Goal: Information Seeking & Learning: Check status

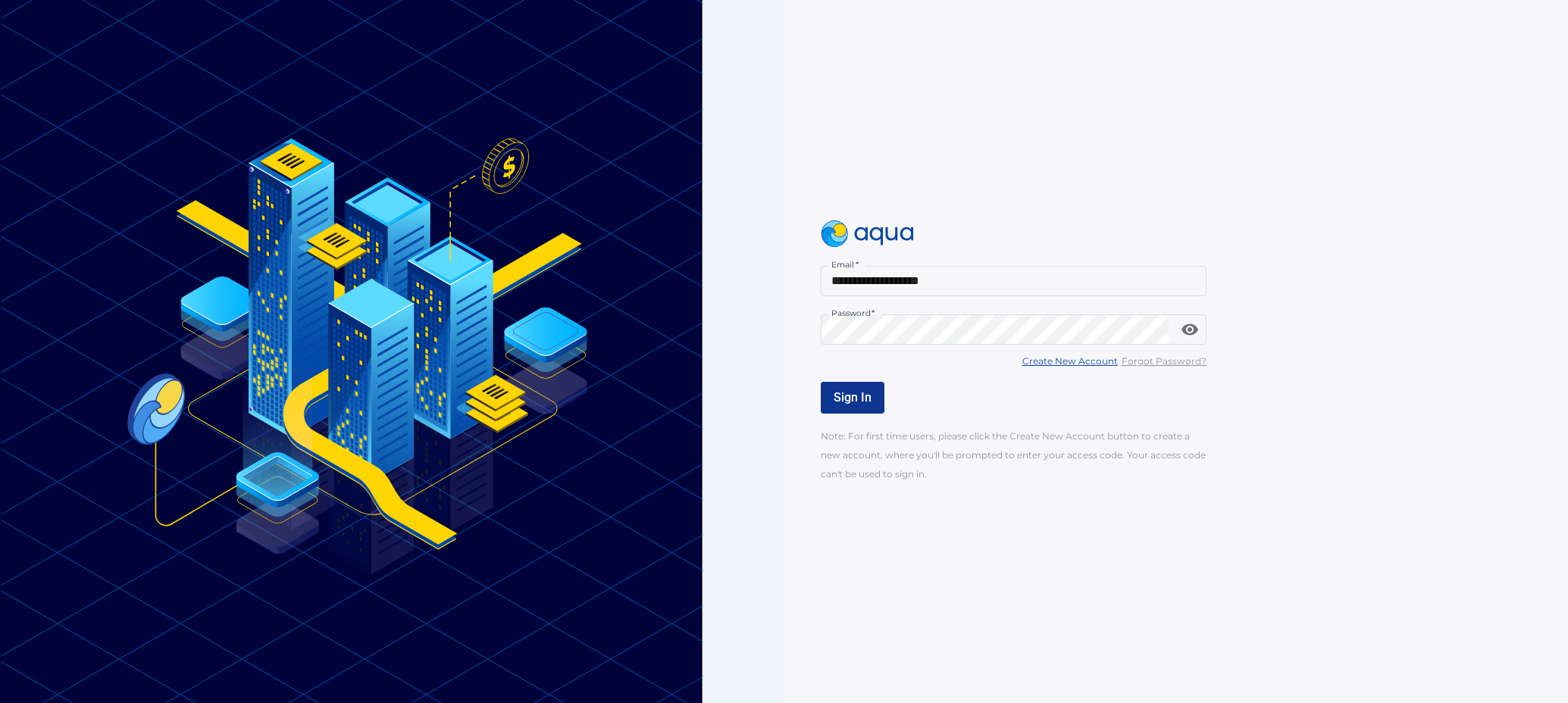
click at [861, 393] on span "Sign In" at bounding box center [852, 397] width 38 height 15
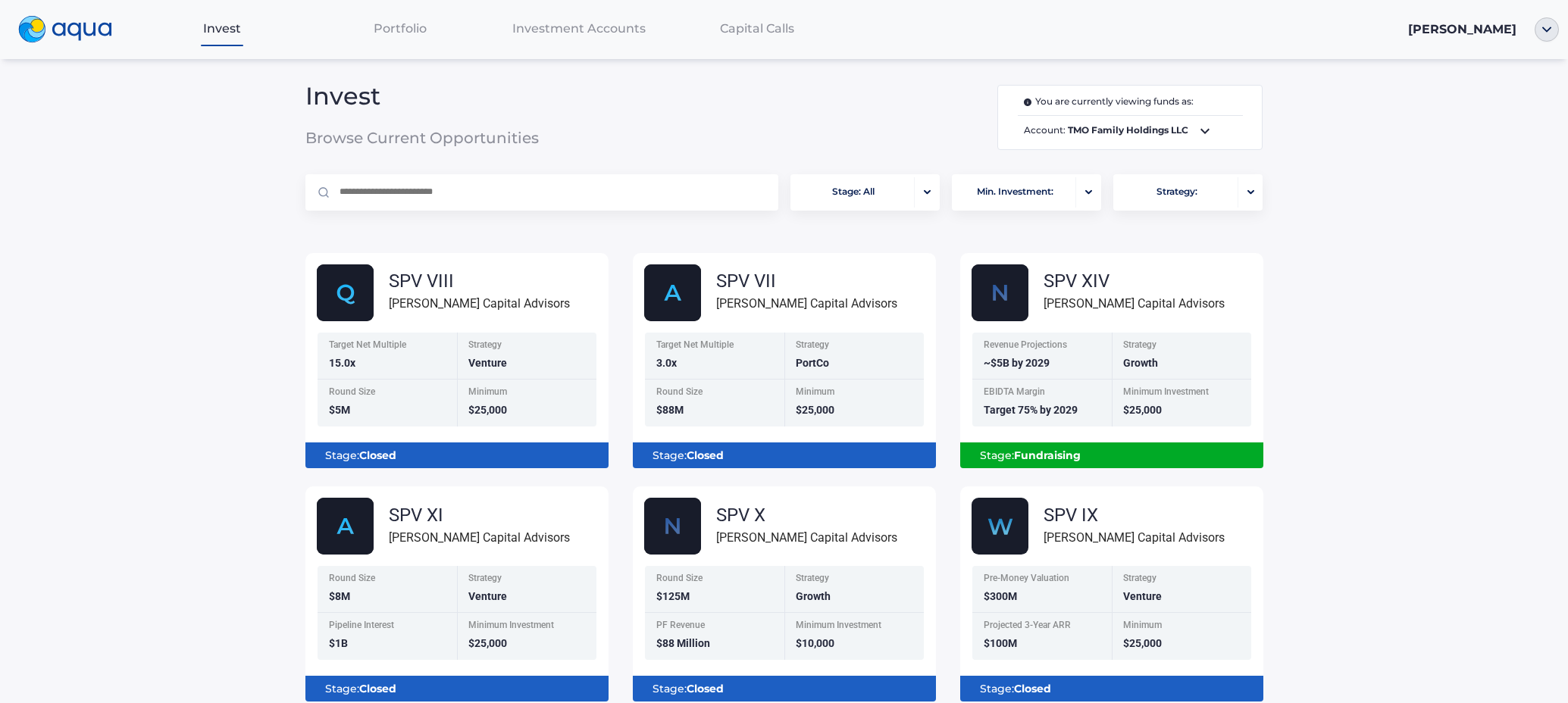
click at [408, 23] on span "Portfolio" at bounding box center [400, 28] width 53 height 15
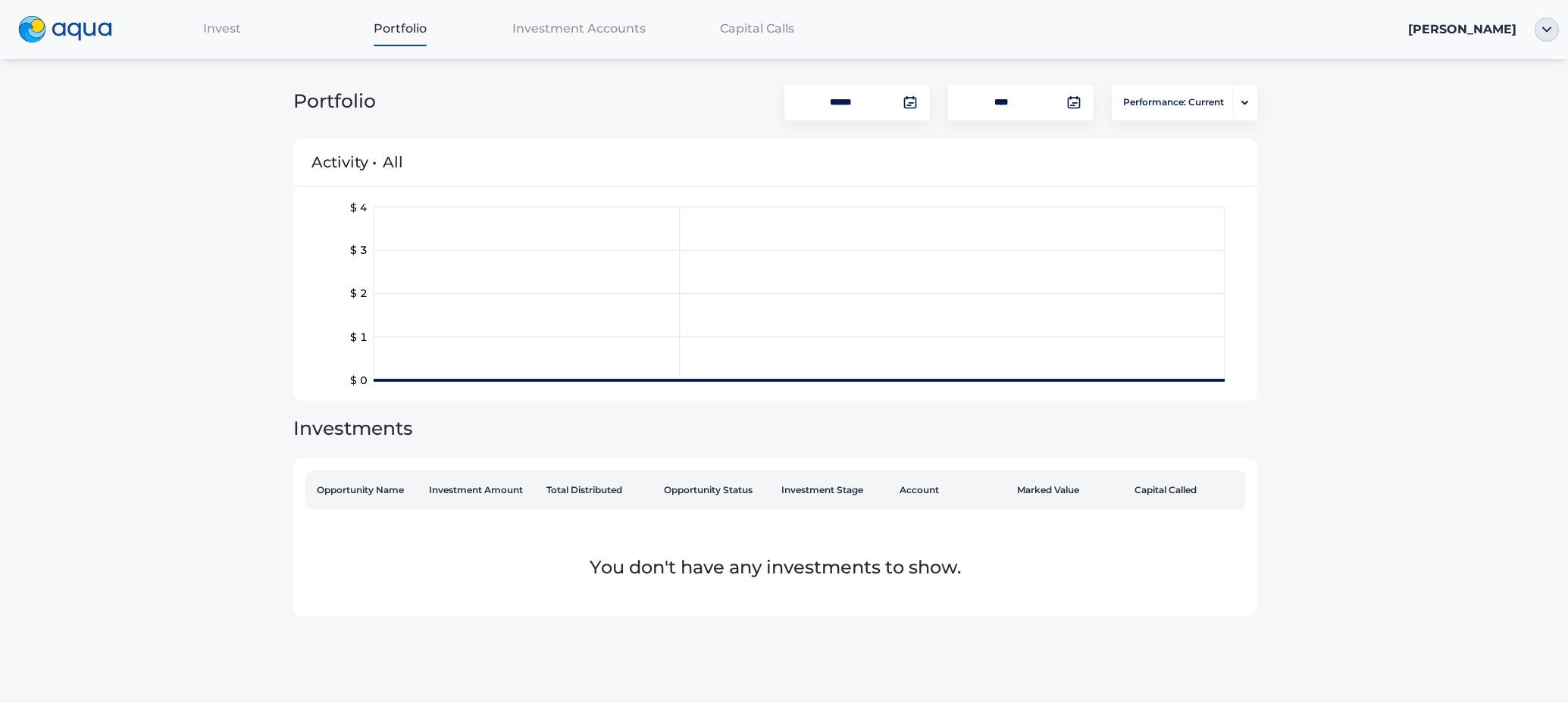
click at [506, 486] on th "Investment Amount" at bounding box center [482, 490] width 117 height 39
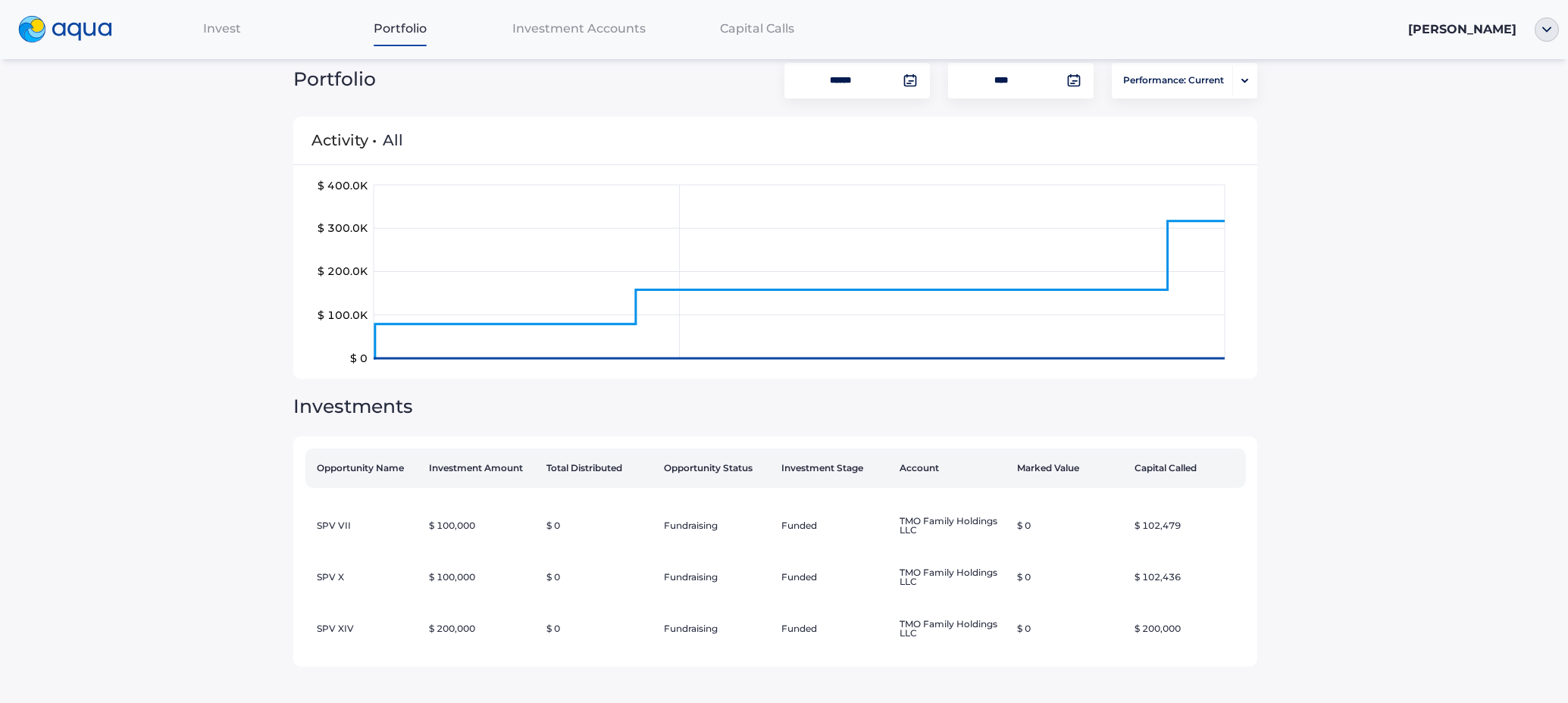
scroll to position [23, 0]
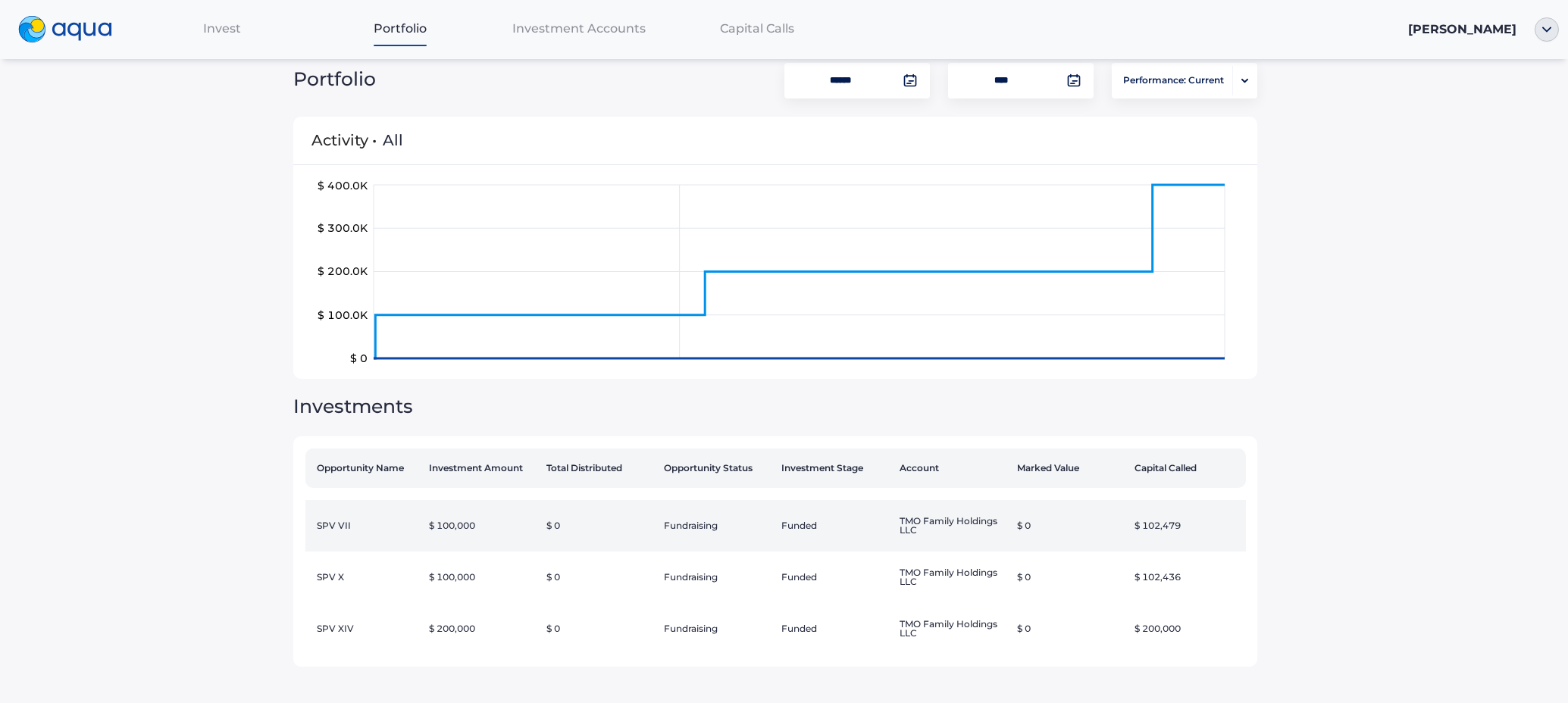
click at [363, 521] on td "SPV VII" at bounding box center [364, 525] width 117 height 52
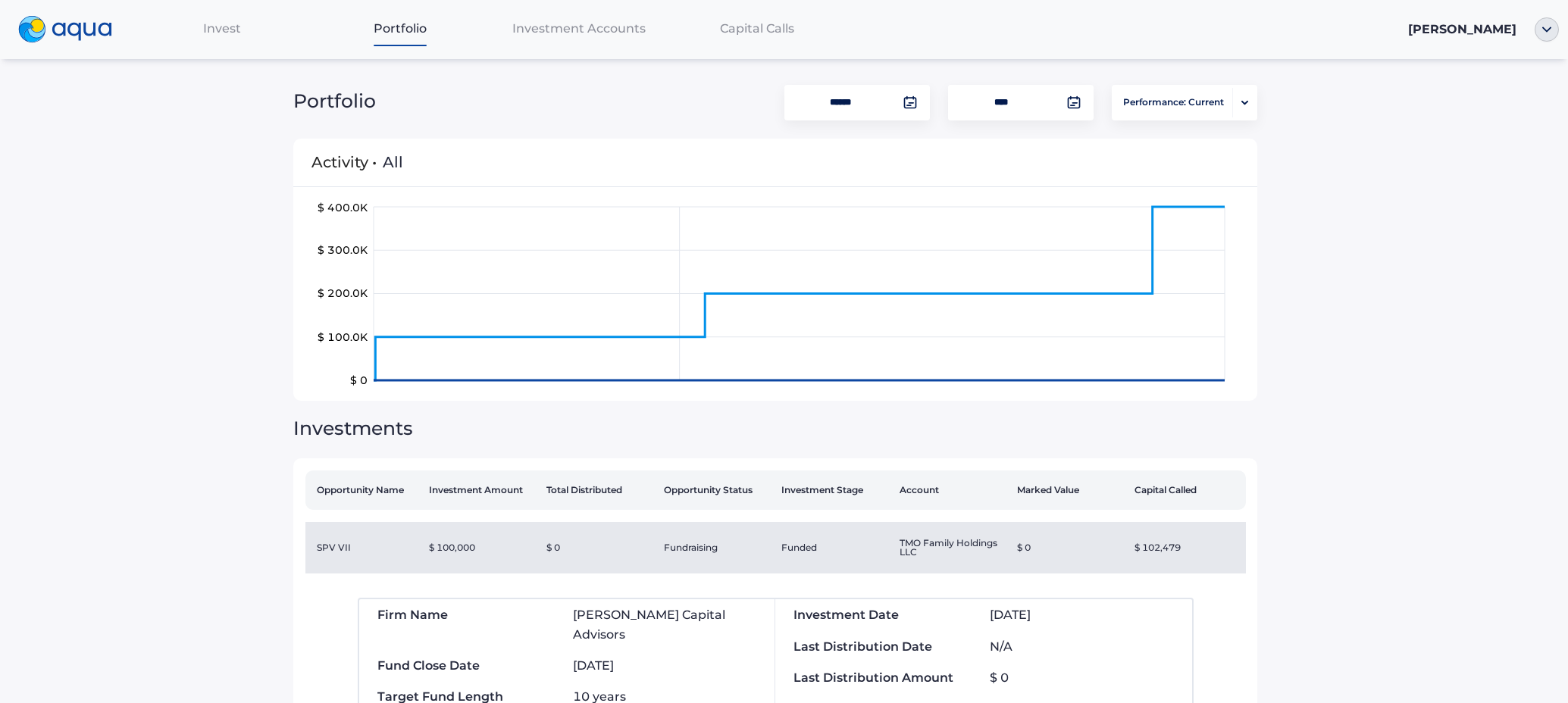
scroll to position [0, 0]
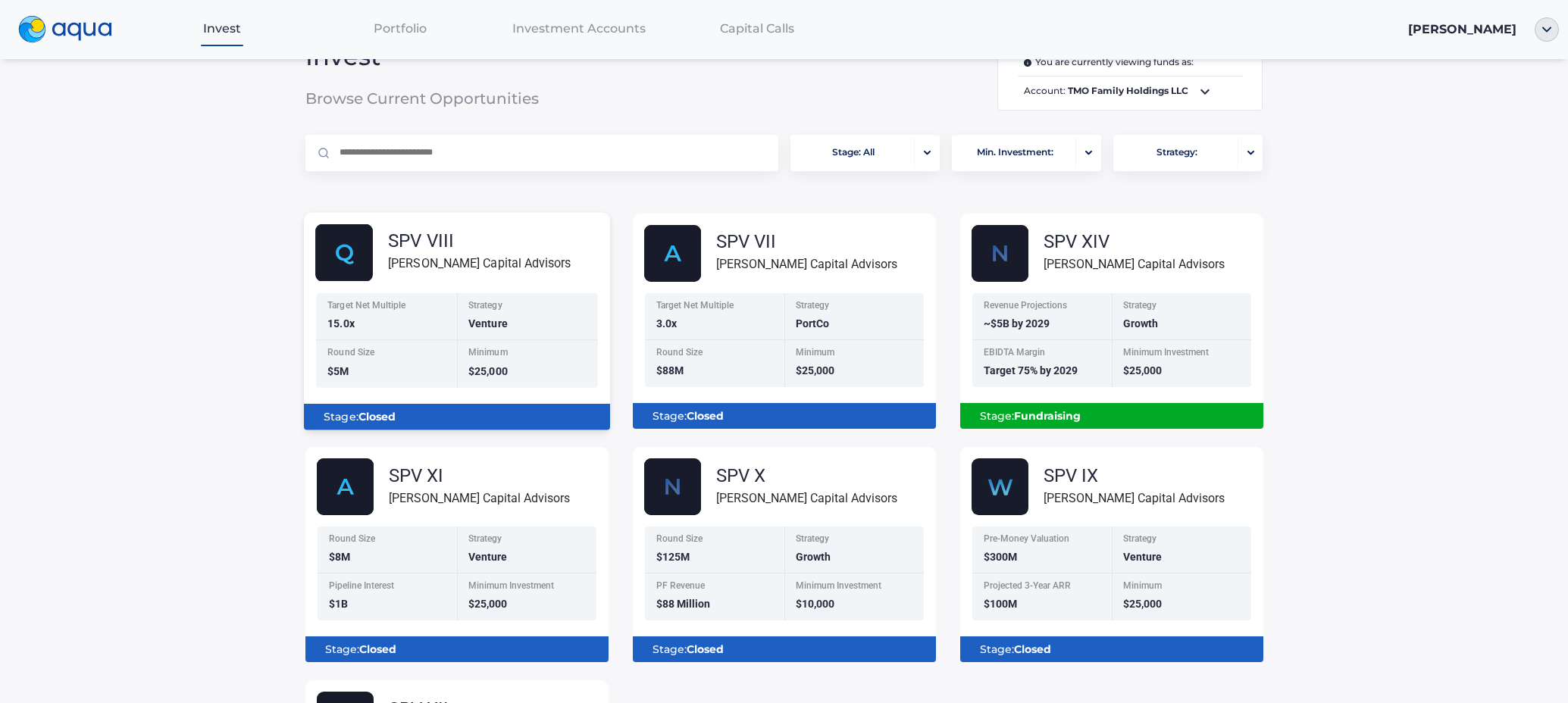
scroll to position [43, 0]
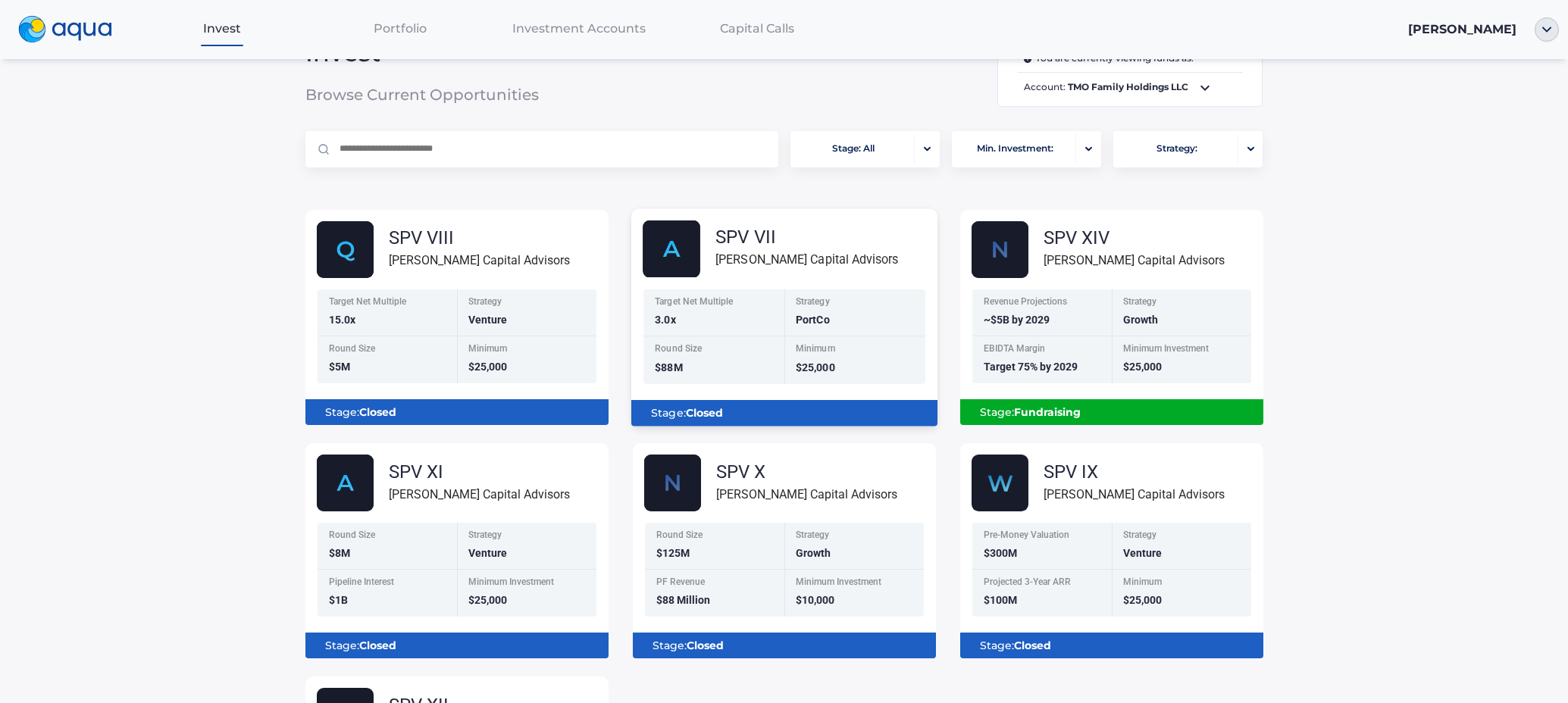
click at [687, 363] on div "Round Size $88M" at bounding box center [713, 360] width 141 height 48
click at [677, 254] on img at bounding box center [671, 249] width 58 height 58
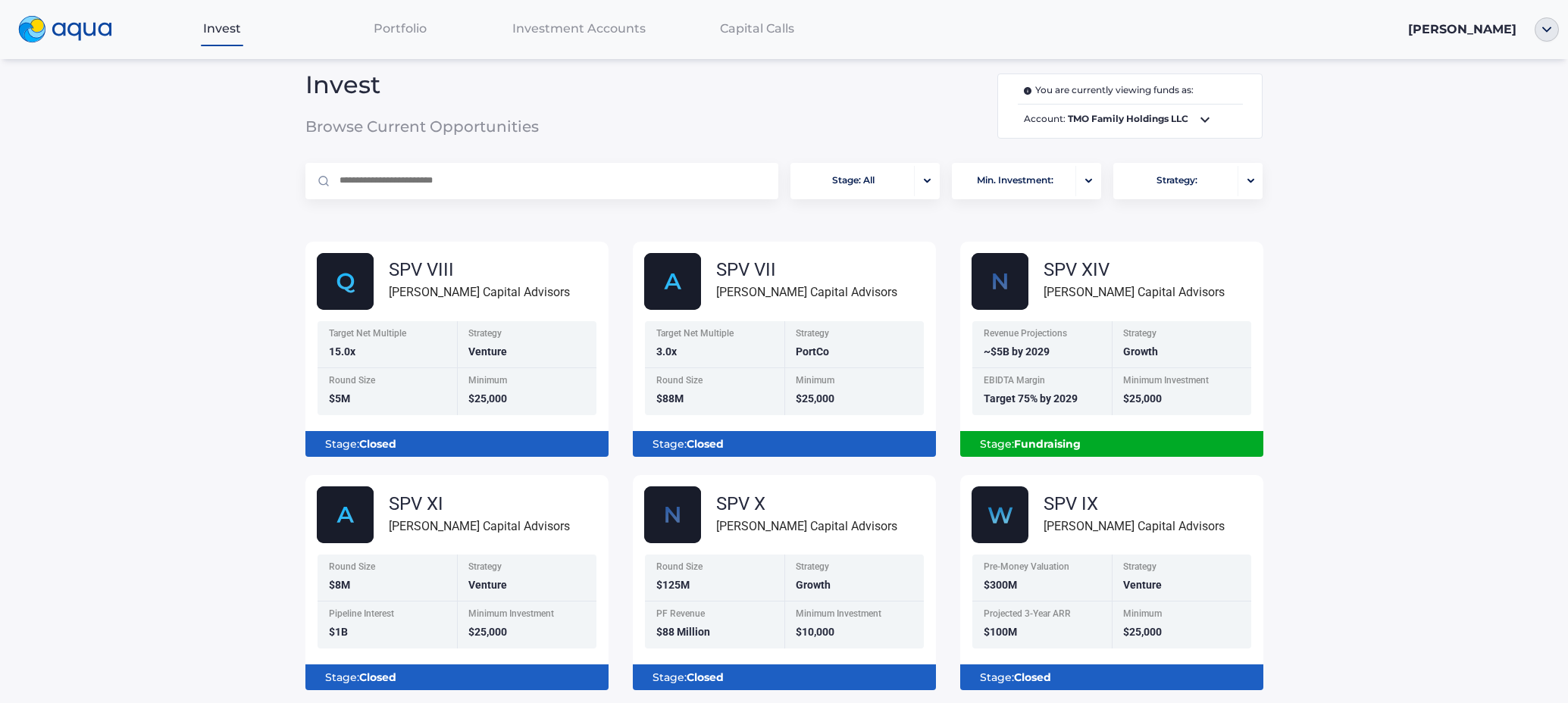
scroll to position [0, 0]
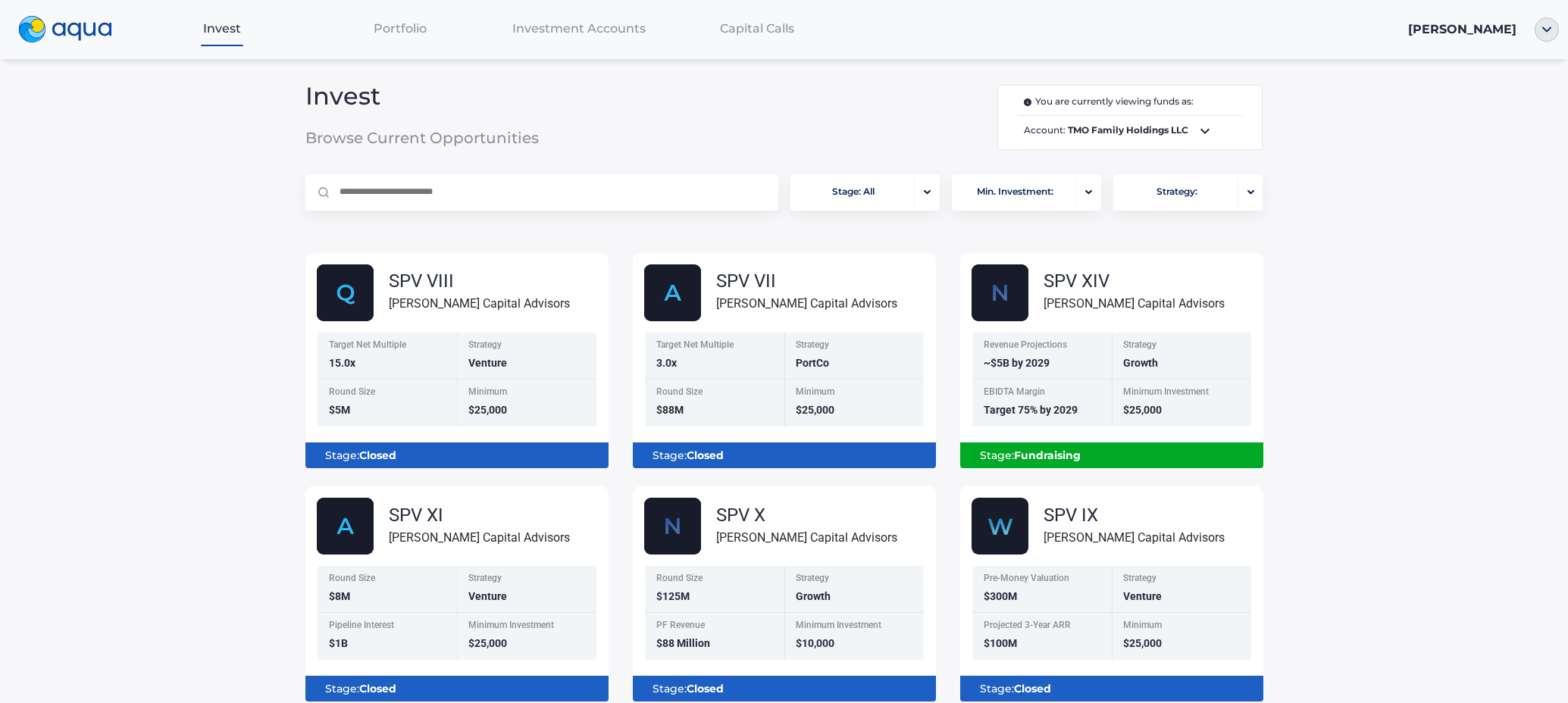
click at [417, 19] on div "Portfolio" at bounding box center [400, 28] width 178 height 31
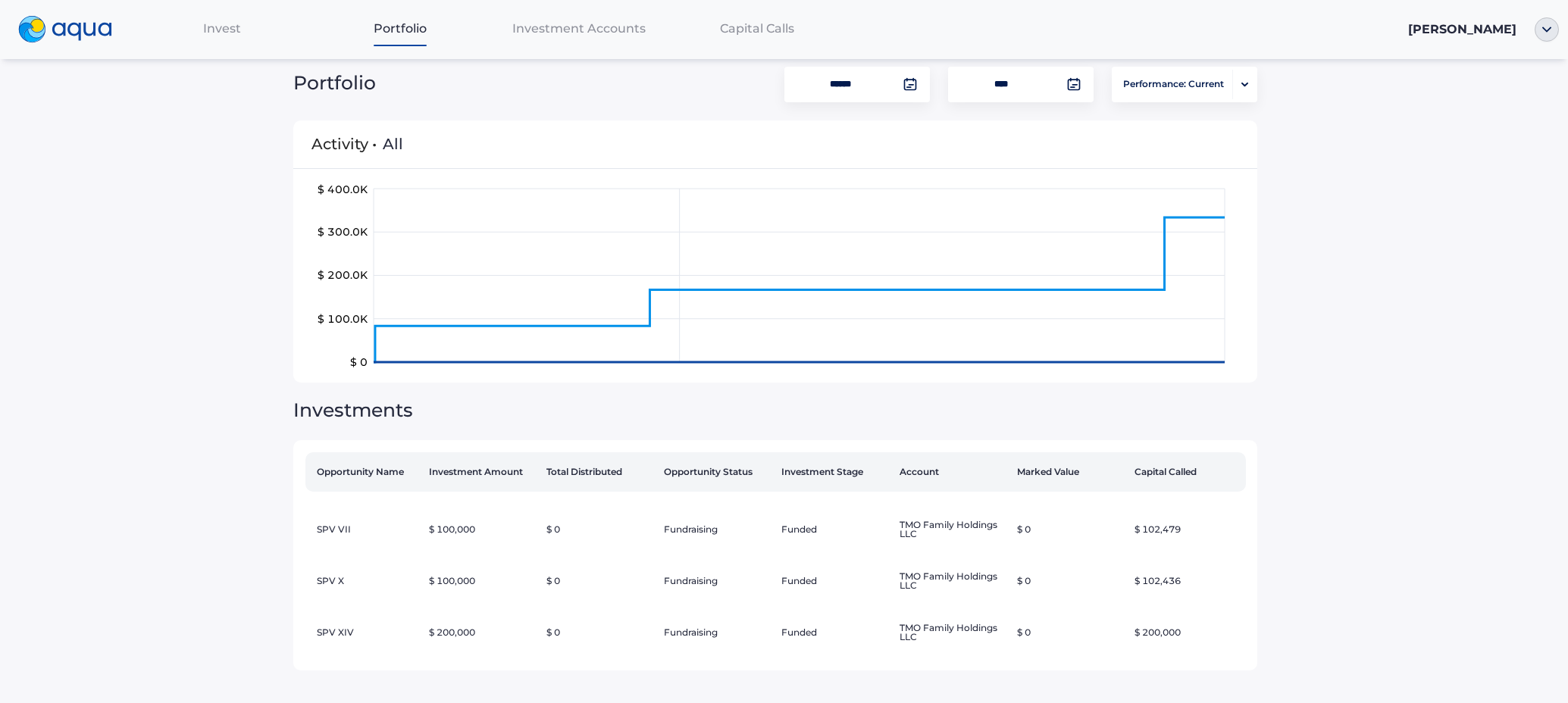
scroll to position [23, 0]
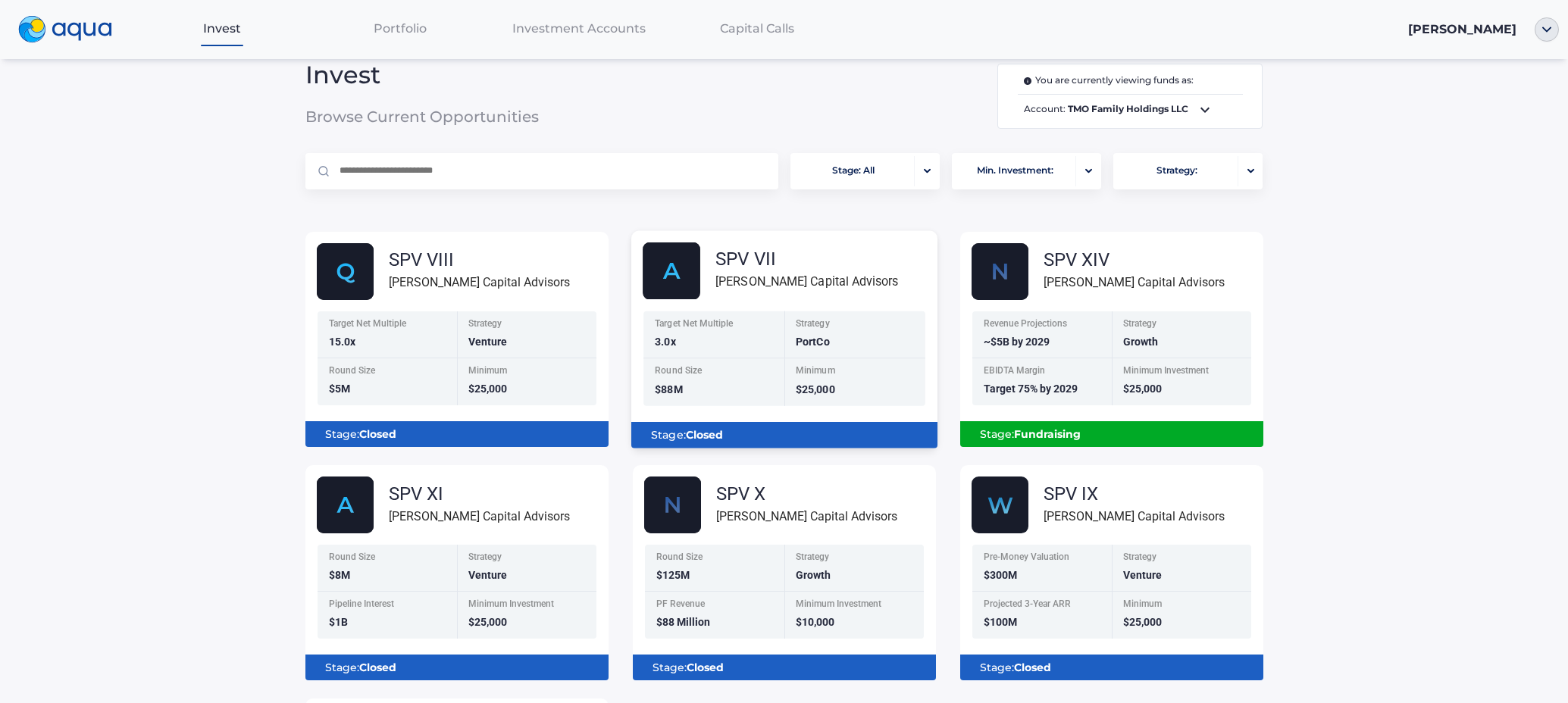
scroll to position [28, 0]
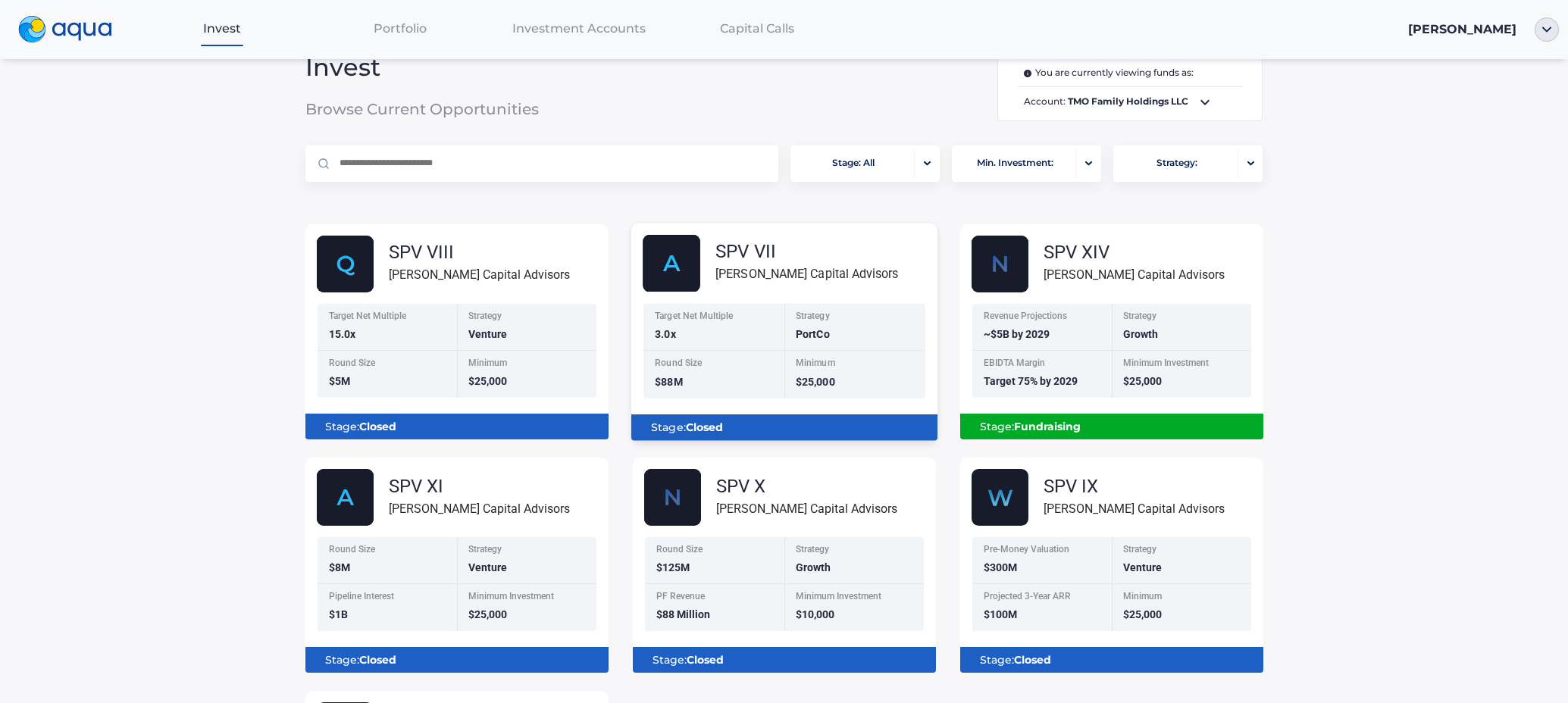
click at [691, 321] on div "Target Net Multiple" at bounding box center [715, 317] width 120 height 13
click at [746, 285] on div "SPV VII [PERSON_NAME] Capital Advisors" at bounding box center [790, 263] width 295 height 58
click at [746, 283] on div "[PERSON_NAME] Capital Advisors" at bounding box center [806, 273] width 183 height 19
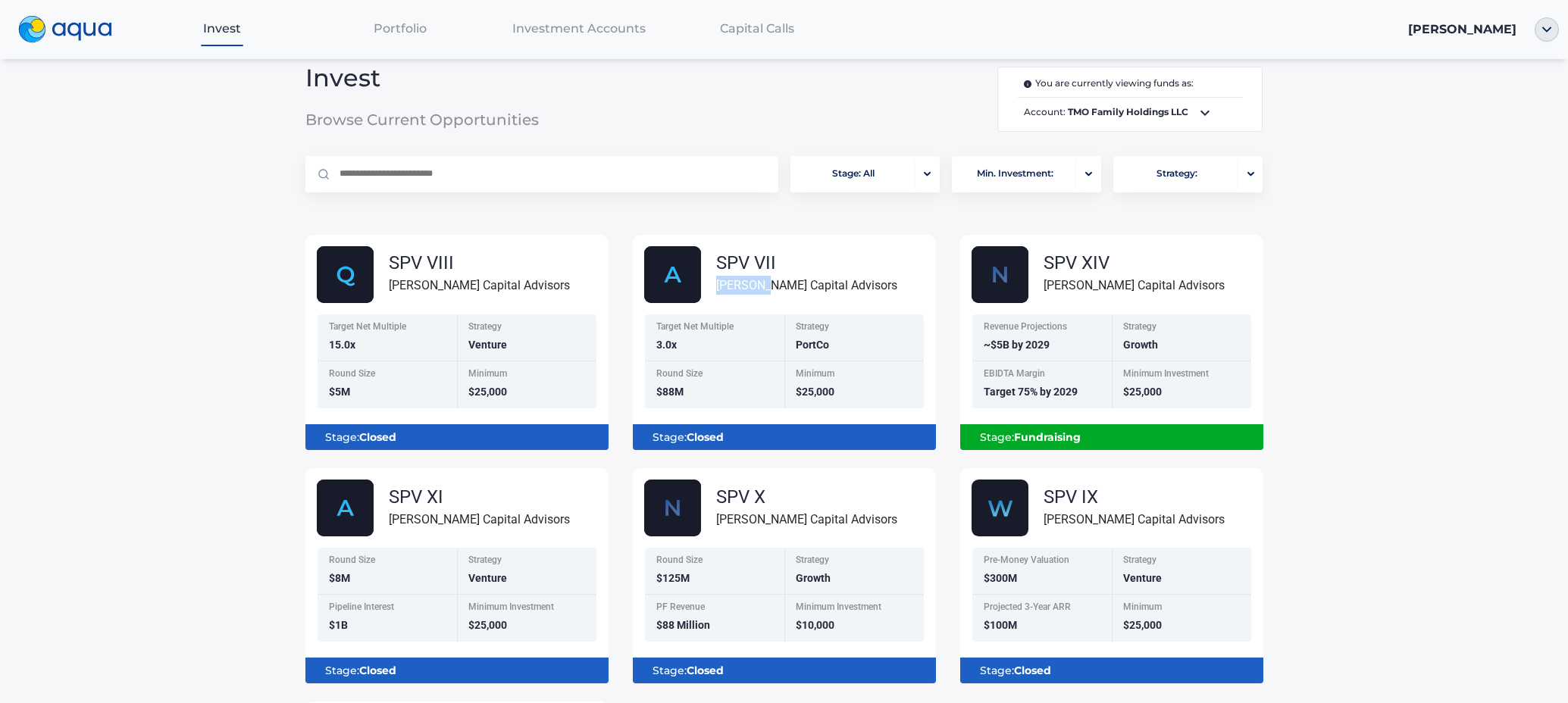
scroll to position [15, 0]
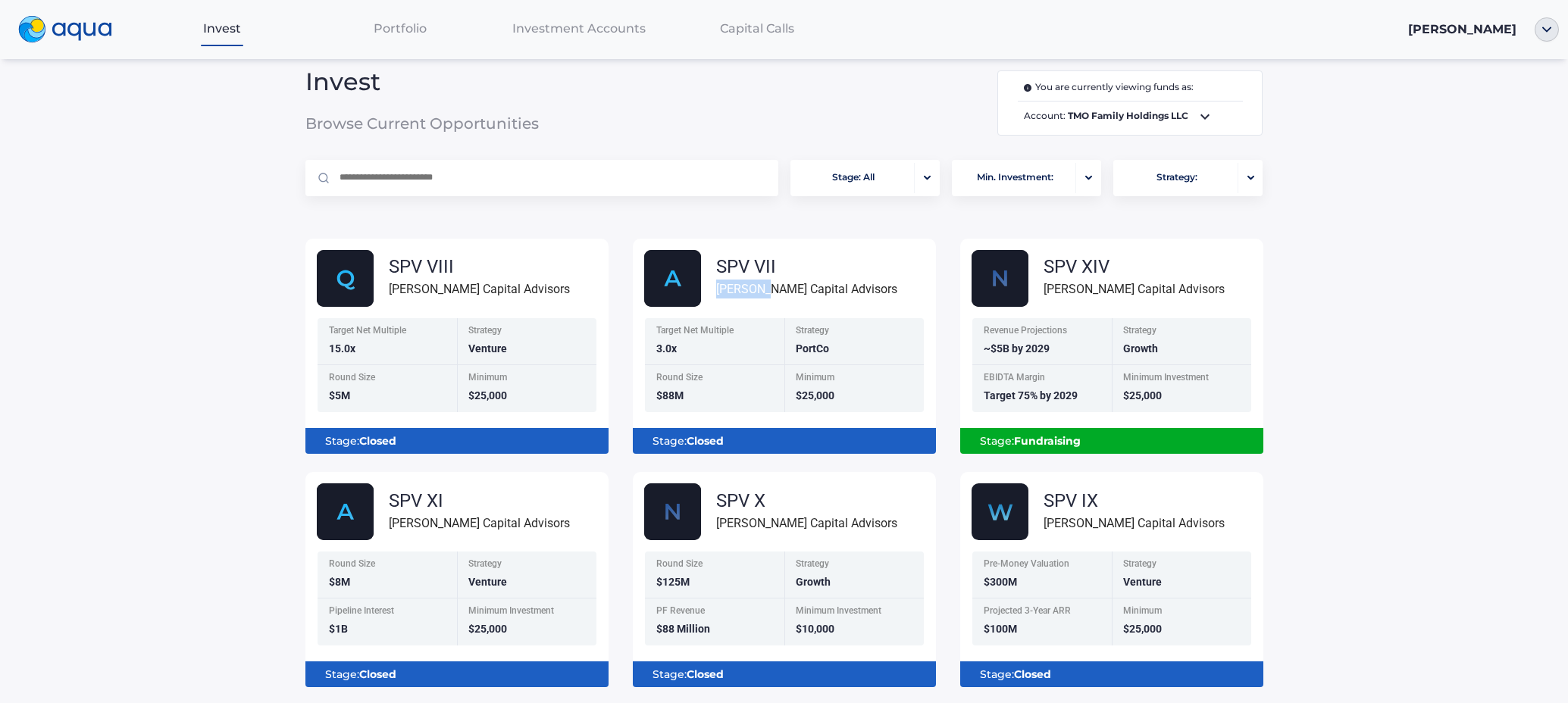
click at [387, 24] on span "Portfolio" at bounding box center [400, 28] width 53 height 15
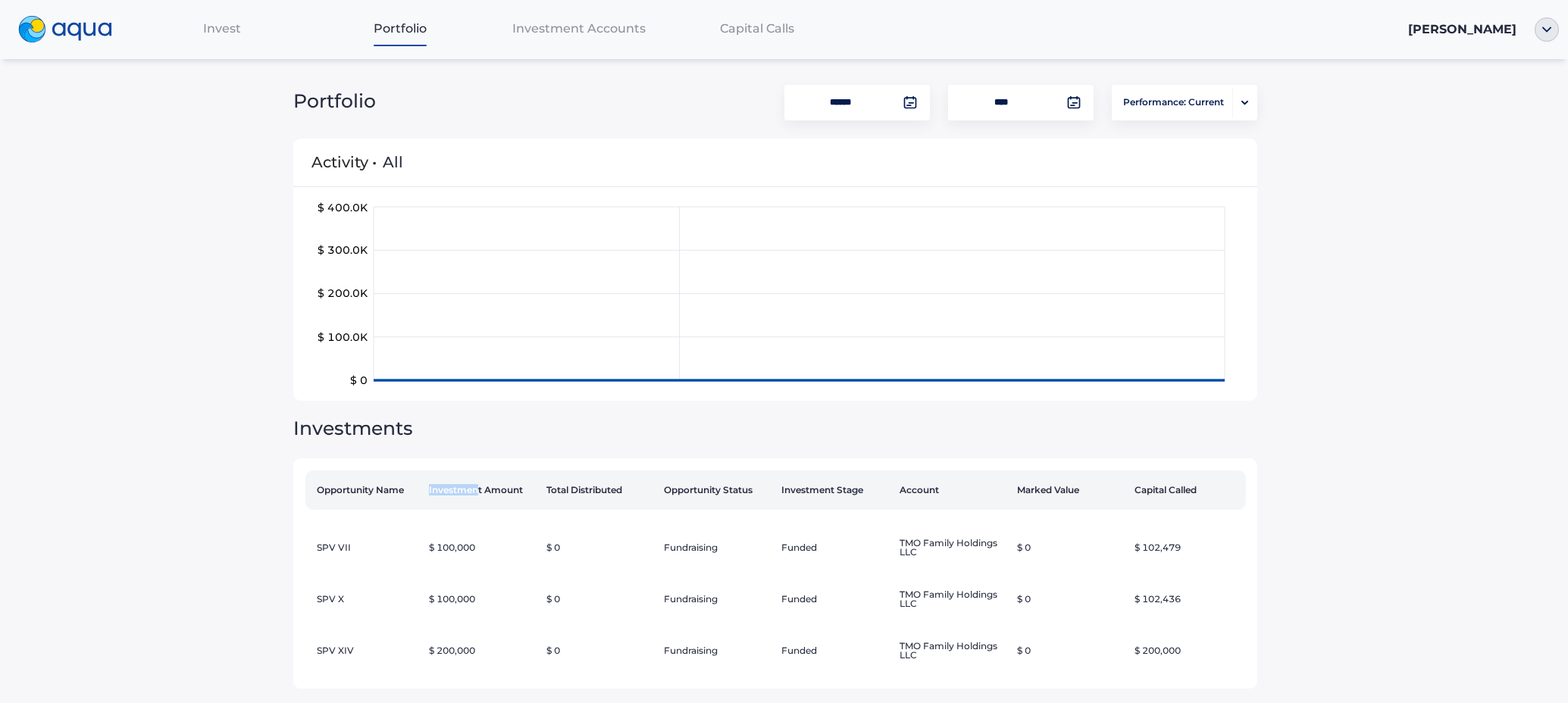
click at [472, 484] on th "Investment Amount" at bounding box center [482, 490] width 117 height 39
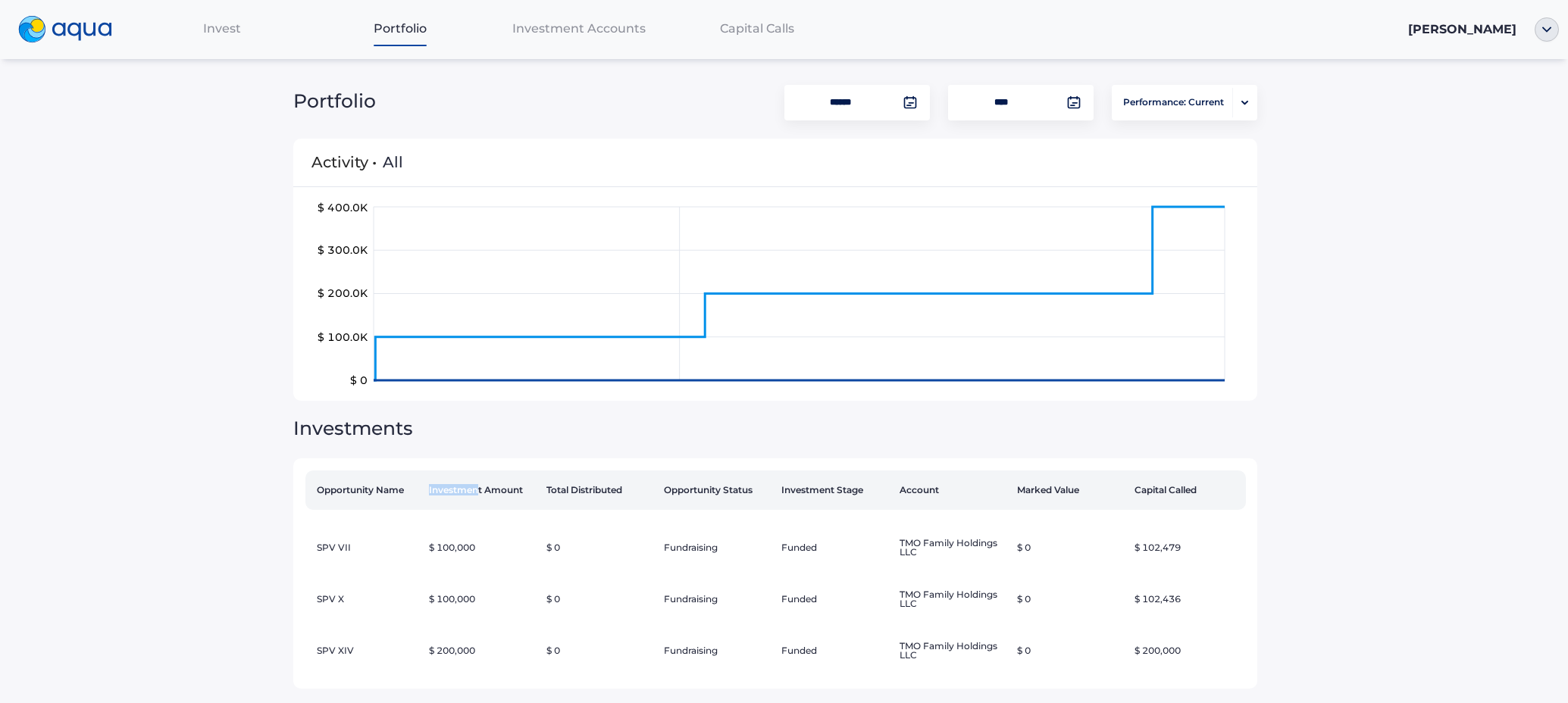
click at [231, 27] on span "Invest" at bounding box center [222, 28] width 38 height 15
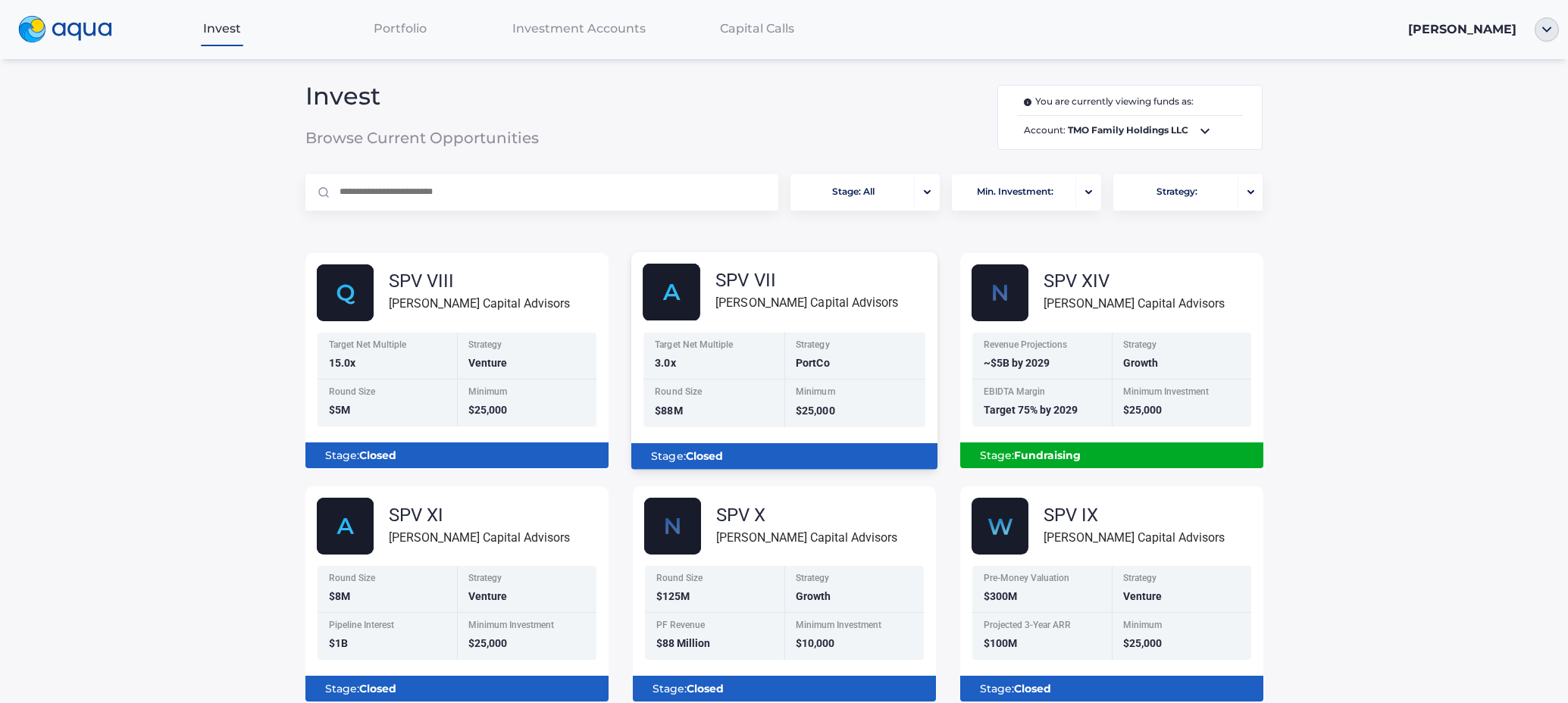
click at [736, 433] on div "Stage: Closed" at bounding box center [784, 450] width 306 height 38
click at [729, 454] on div "Stage: Closed" at bounding box center [784, 455] width 282 height 25
click at [734, 298] on div "[PERSON_NAME] Capital Advisors" at bounding box center [806, 303] width 183 height 19
click at [666, 283] on img at bounding box center [671, 292] width 58 height 58
click at [683, 286] on img at bounding box center [671, 292] width 58 height 58
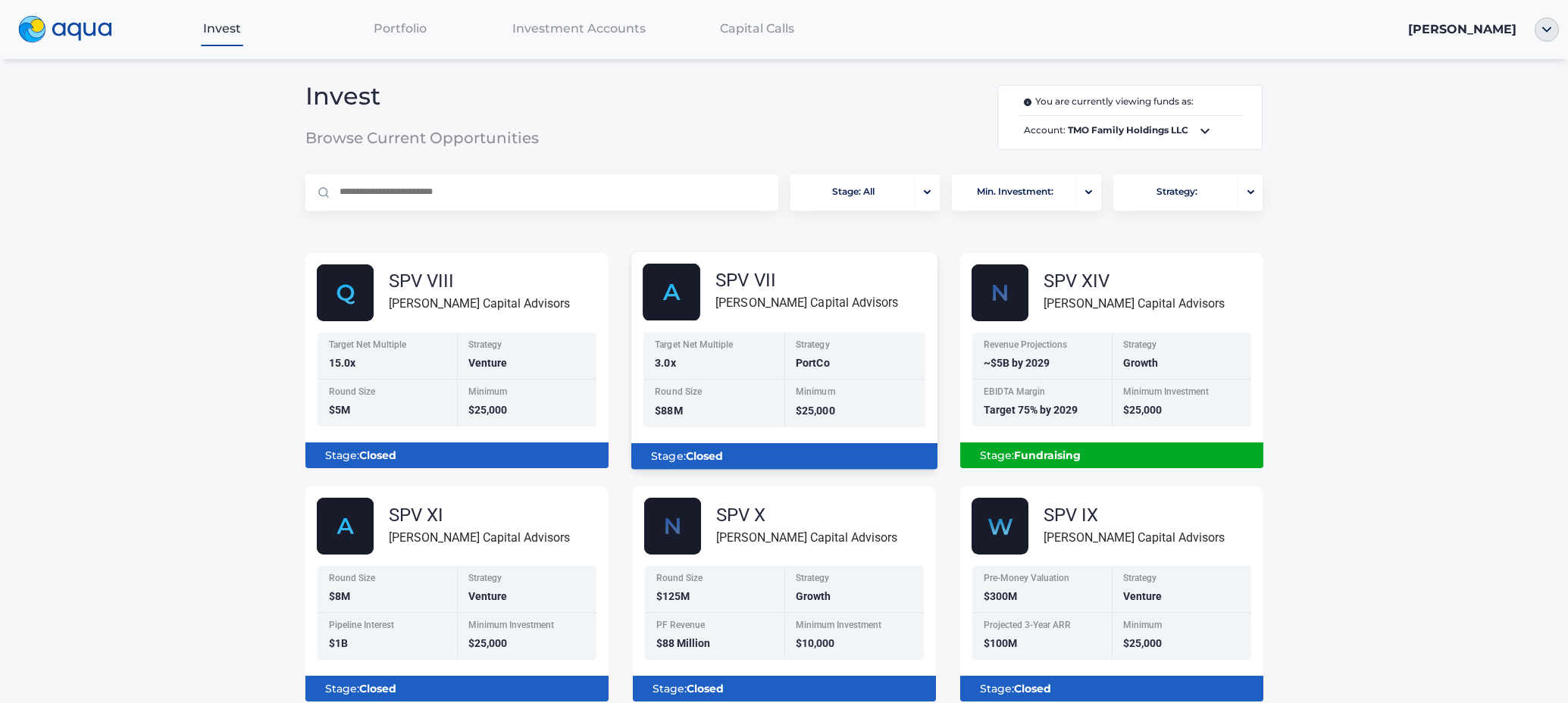
click at [683, 286] on img at bounding box center [671, 292] width 58 height 58
click at [556, 26] on span "Investment Accounts" at bounding box center [579, 28] width 133 height 15
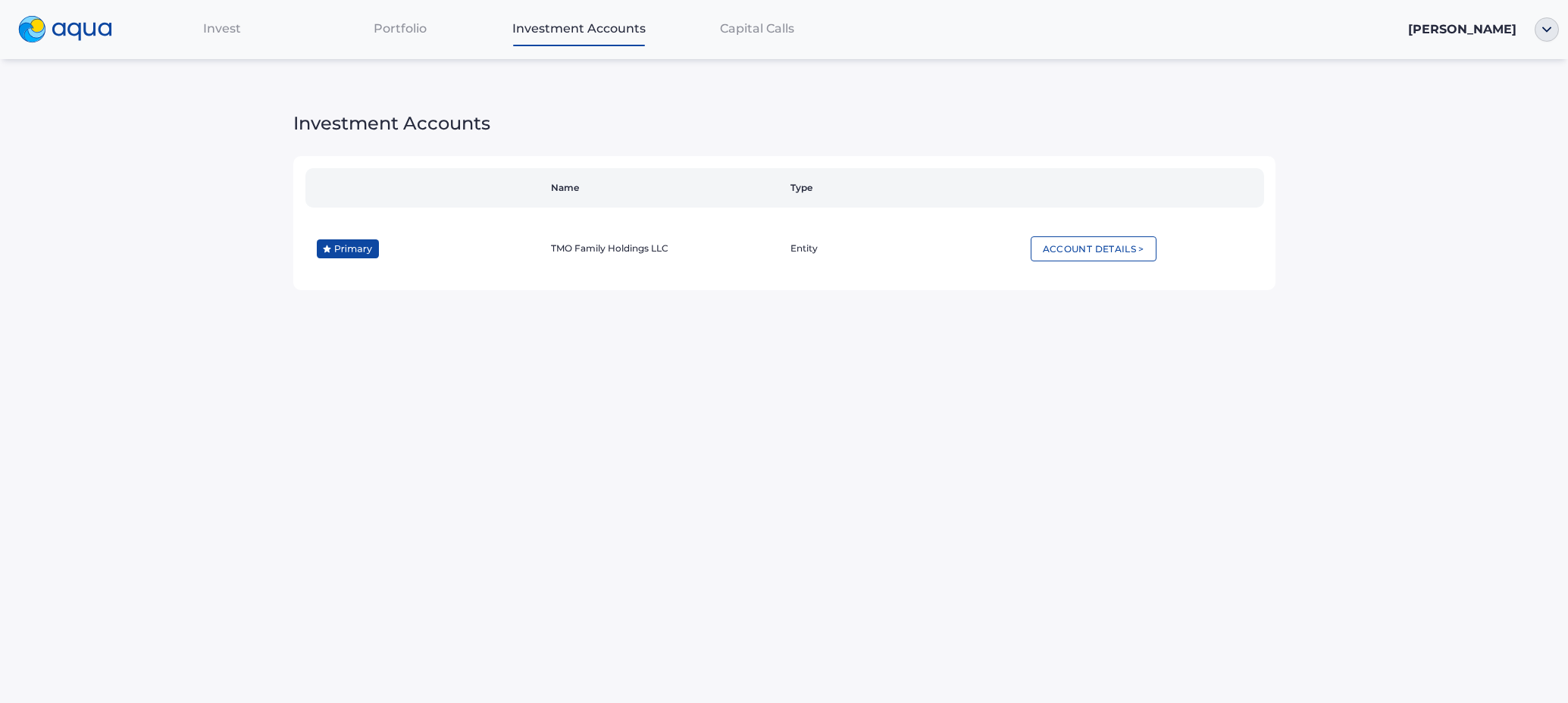
click at [400, 30] on span "Portfolio" at bounding box center [400, 28] width 53 height 15
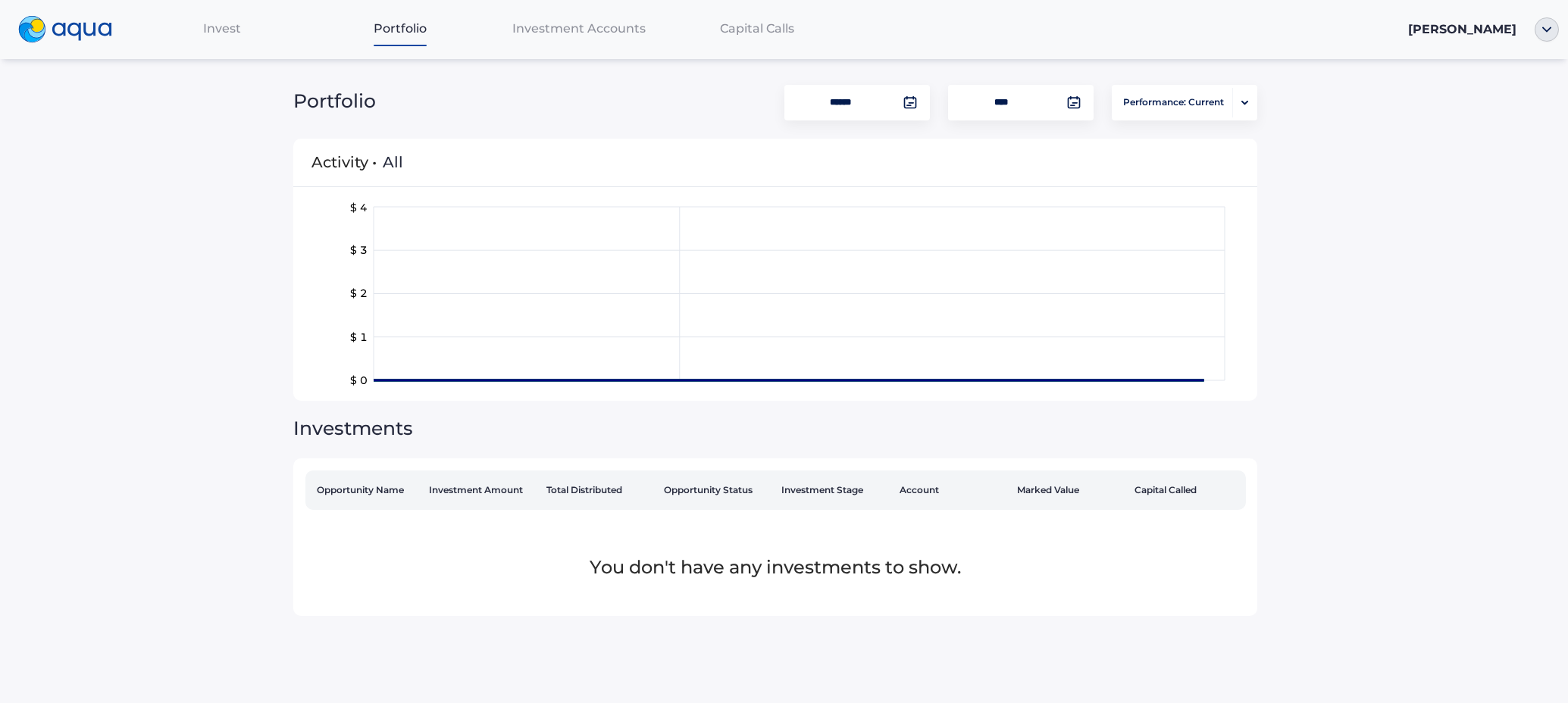
click at [240, 28] on div "Invest" at bounding box center [222, 28] width 178 height 31
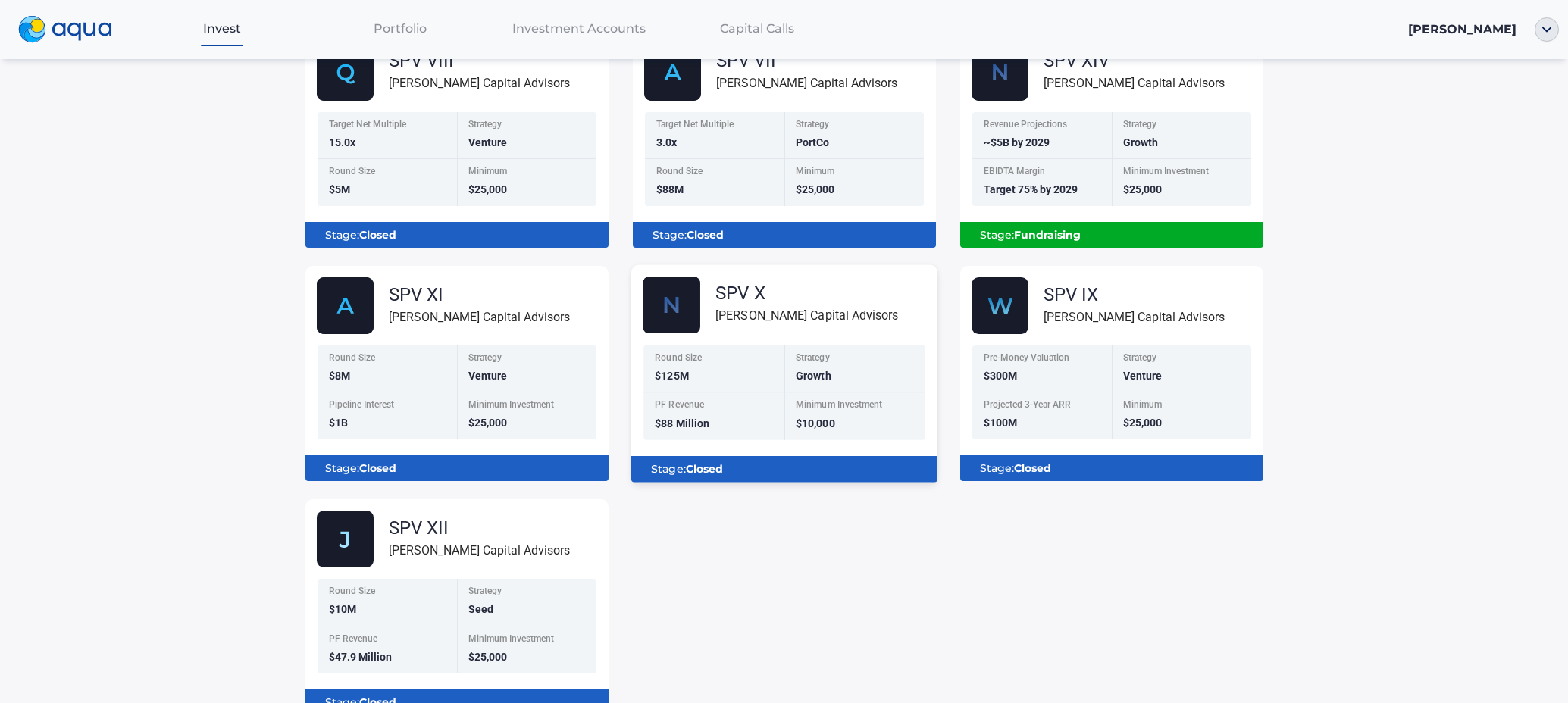
scroll to position [211, 0]
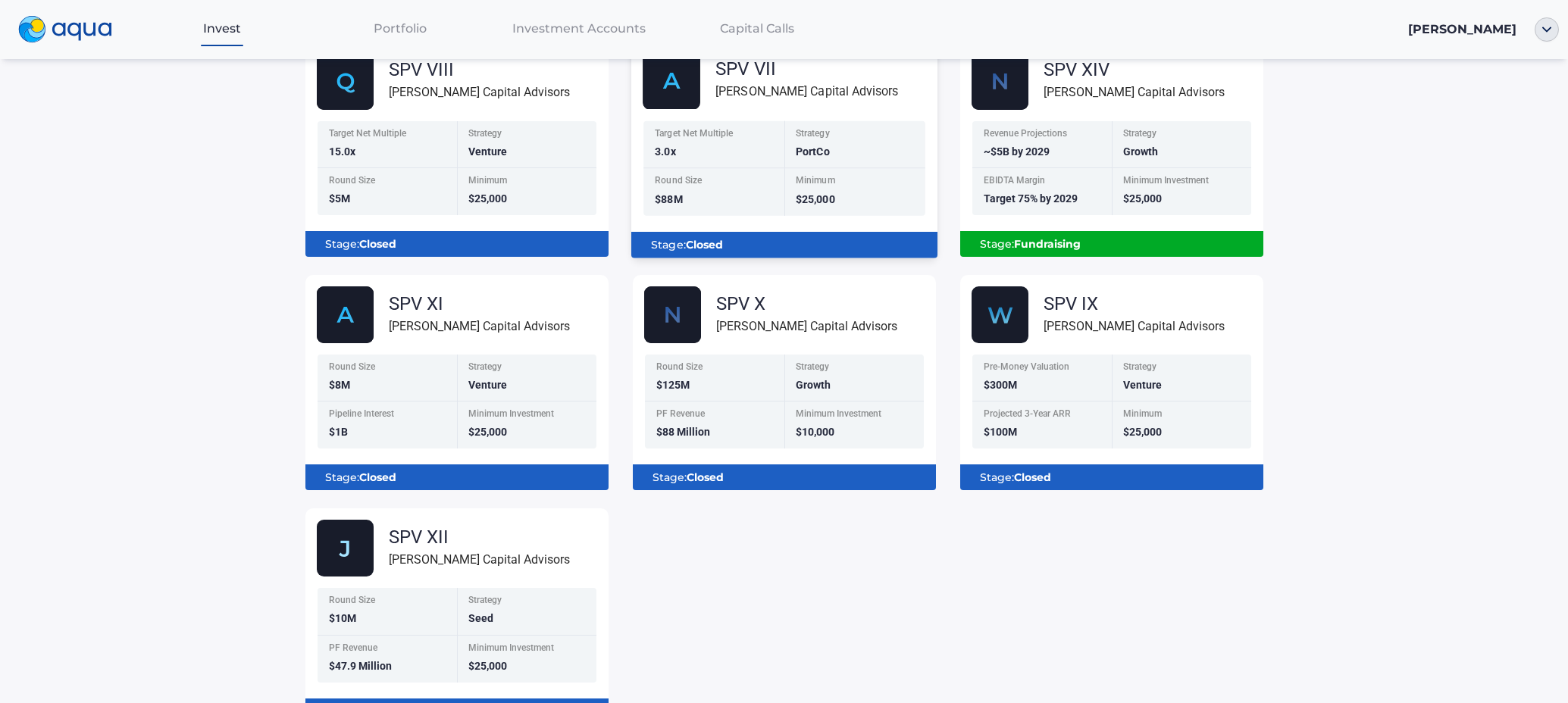
click at [680, 105] on img at bounding box center [671, 81] width 58 height 58
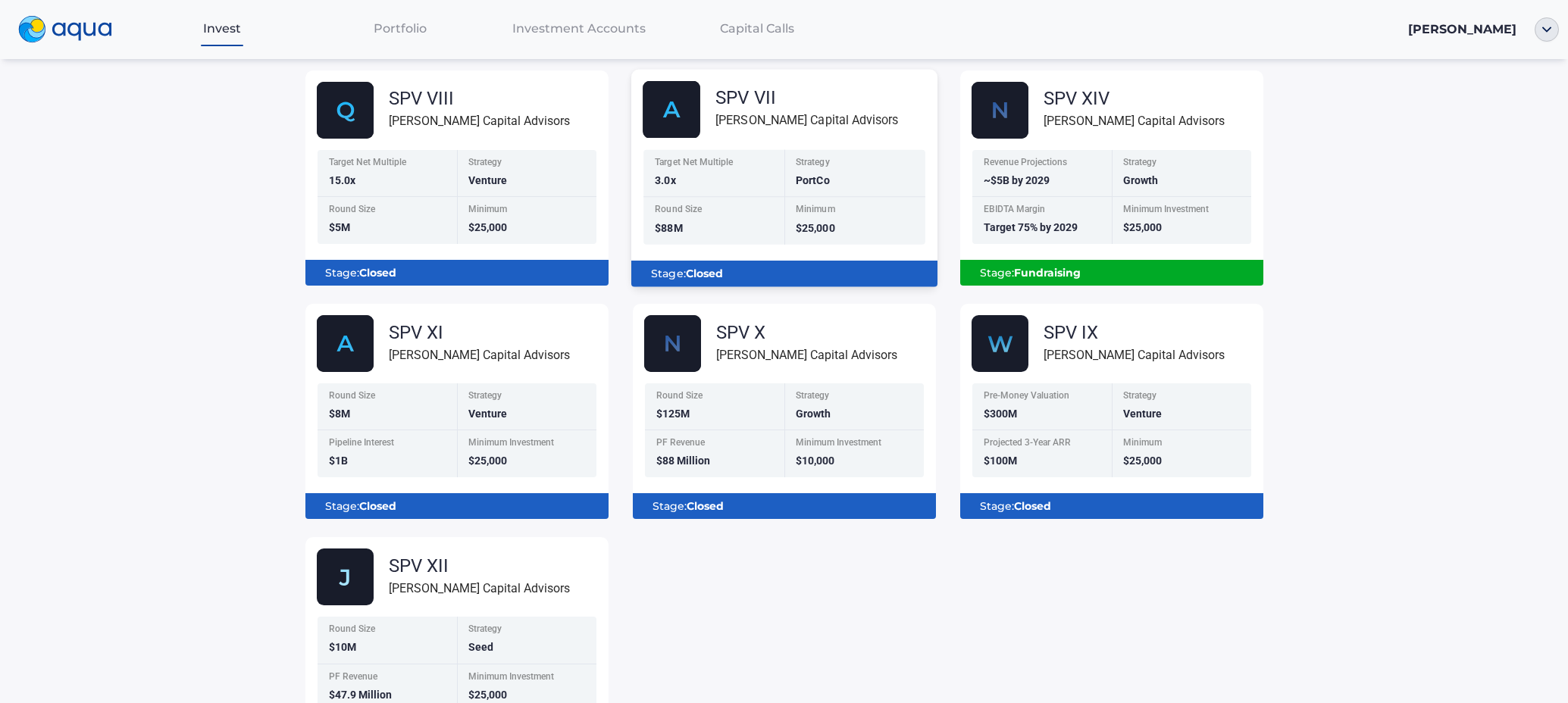
scroll to position [0, 0]
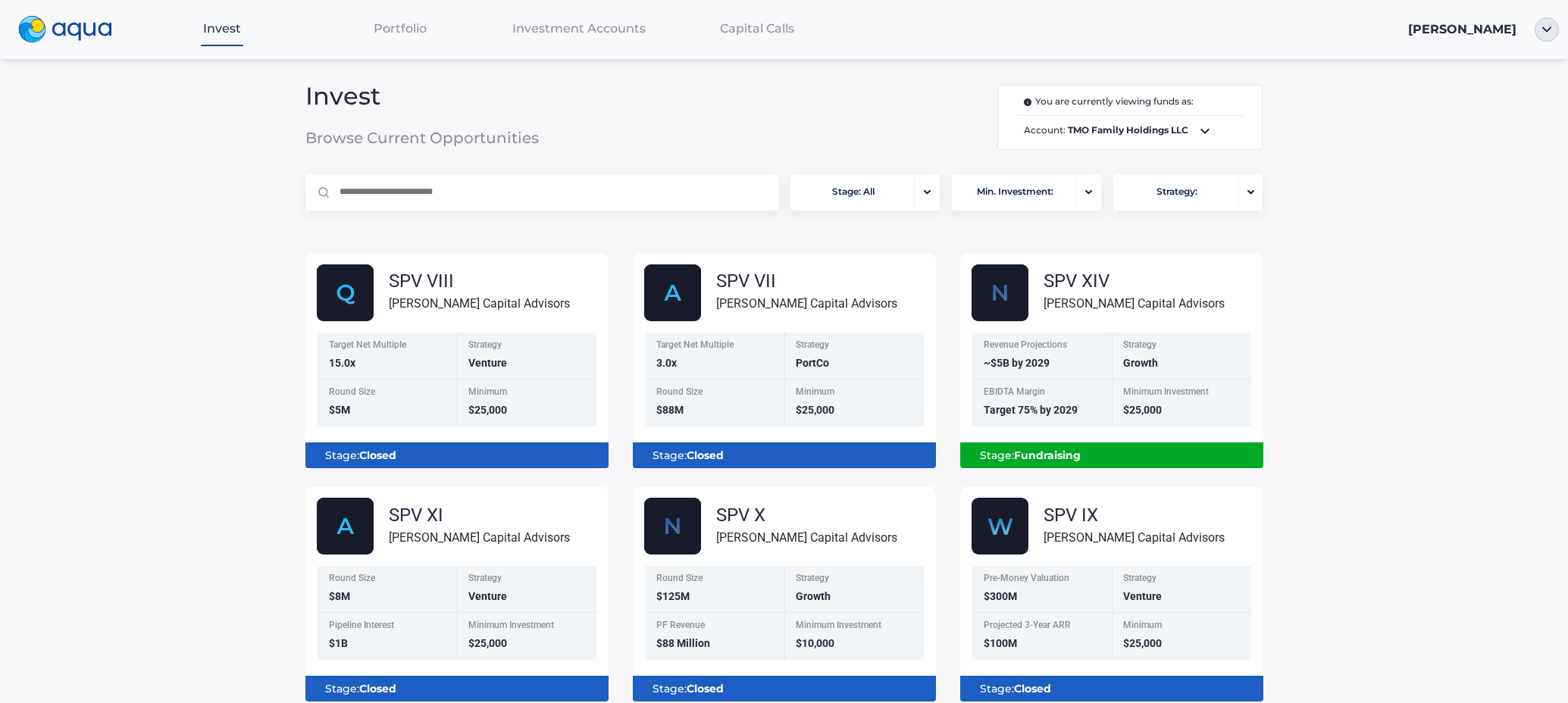
click at [378, 27] on span "Portfolio" at bounding box center [400, 28] width 53 height 15
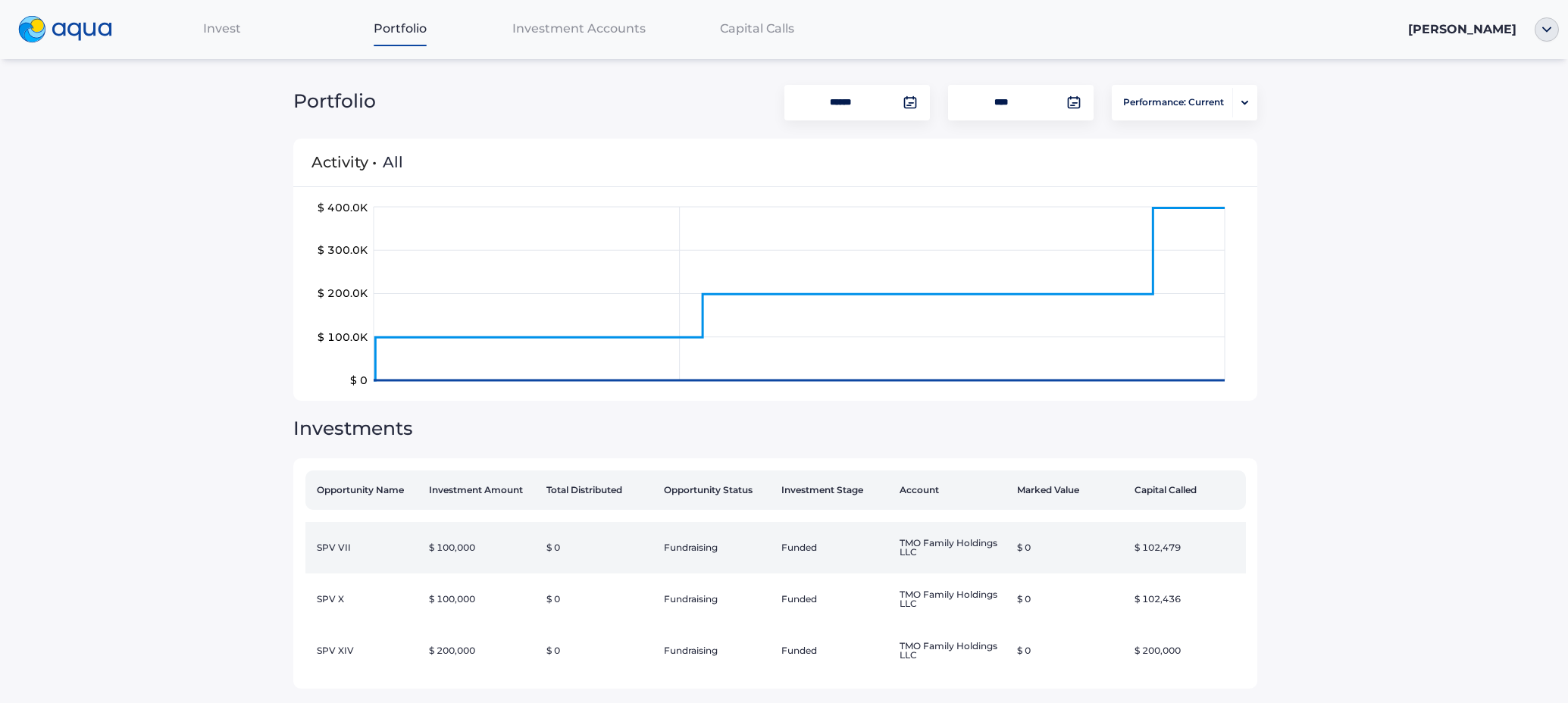
click at [509, 524] on td "$ 100,000" at bounding box center [482, 547] width 117 height 52
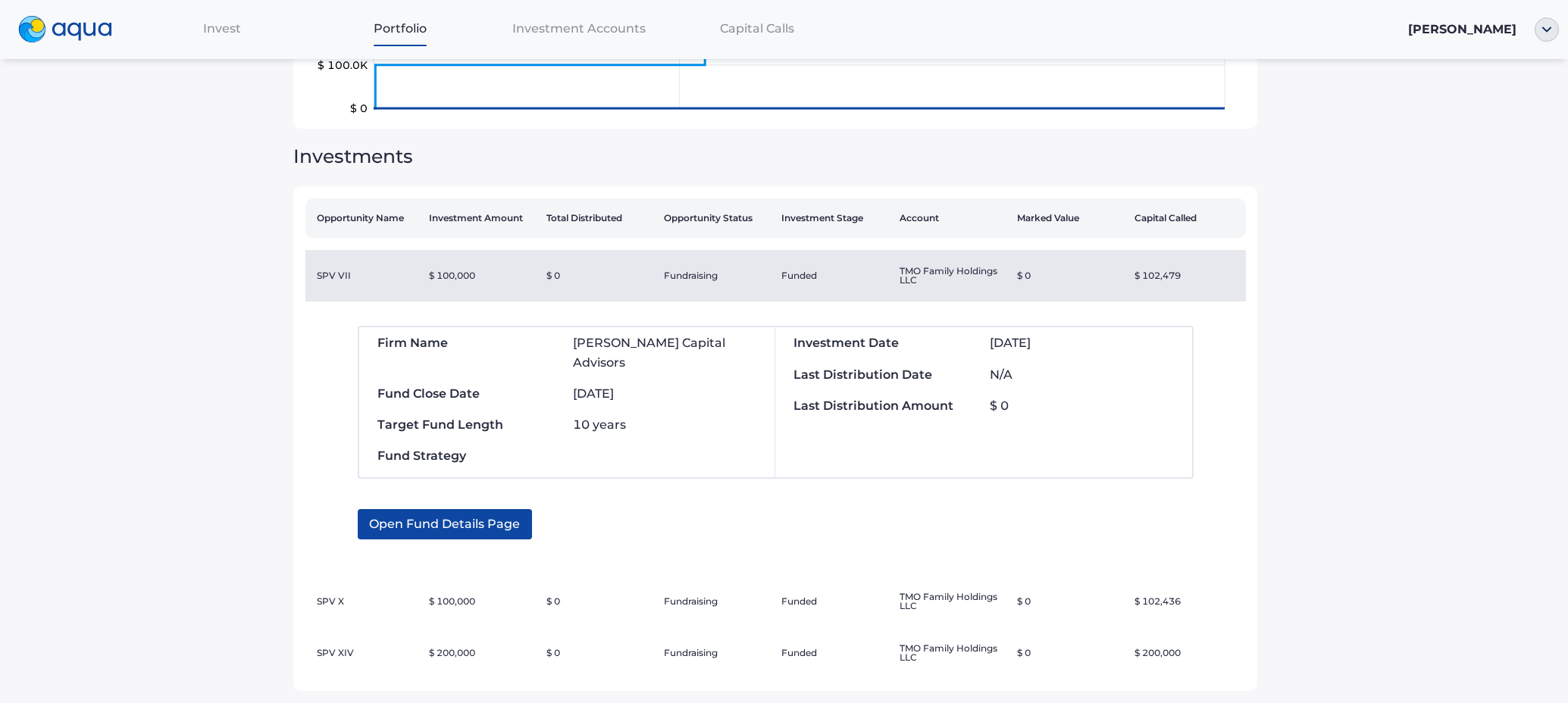
scroll to position [277, 0]
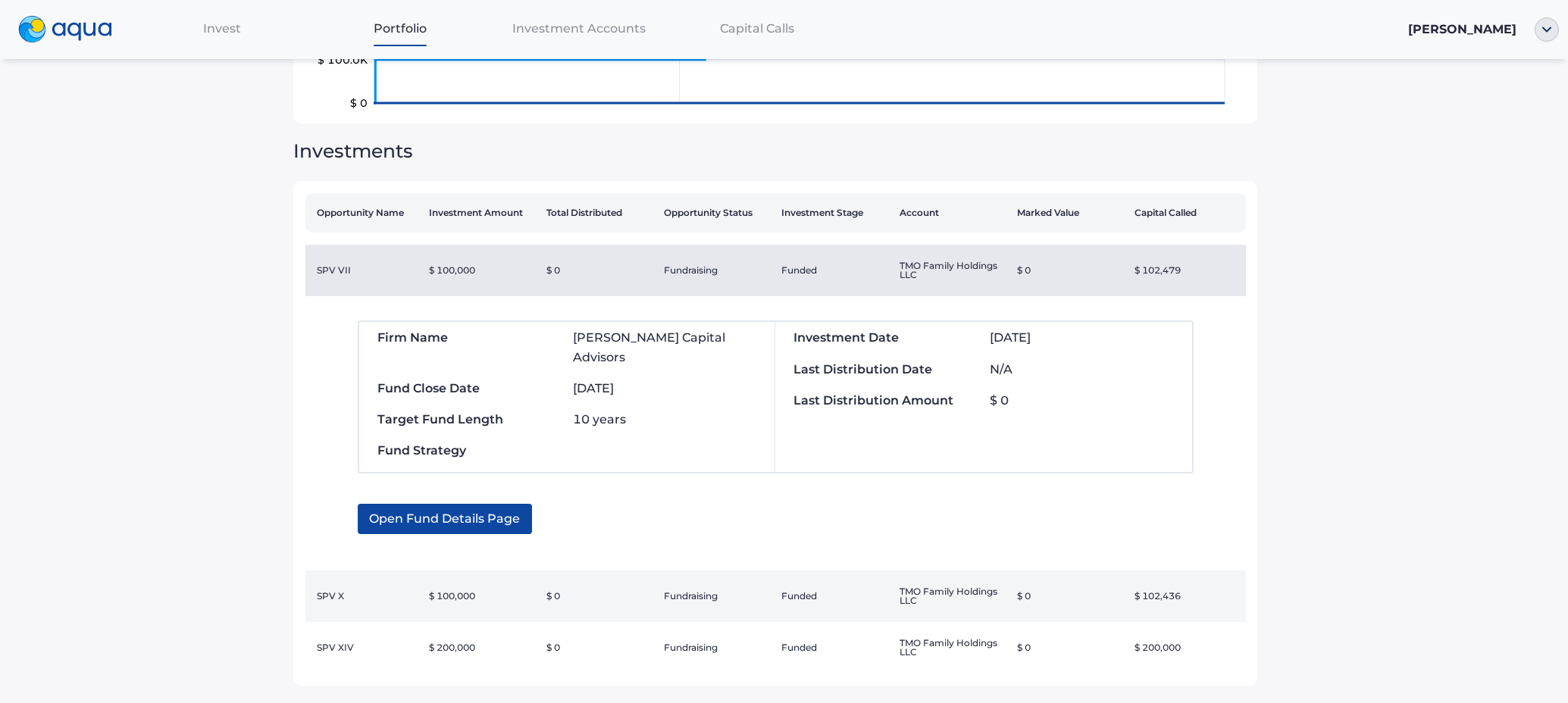
click at [458, 587] on td "$ 100,000" at bounding box center [482, 596] width 117 height 52
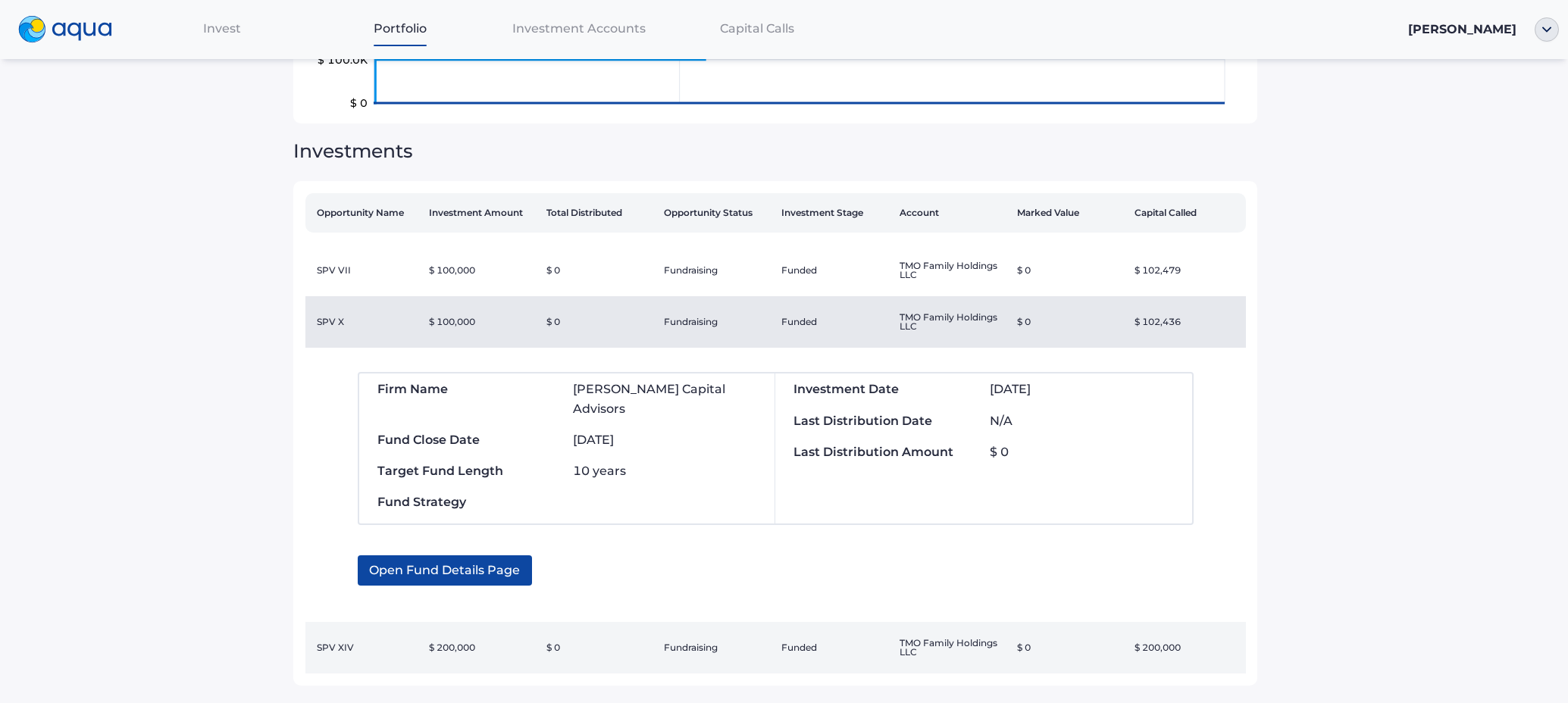
click at [519, 638] on td "$ 200,000" at bounding box center [482, 647] width 117 height 52
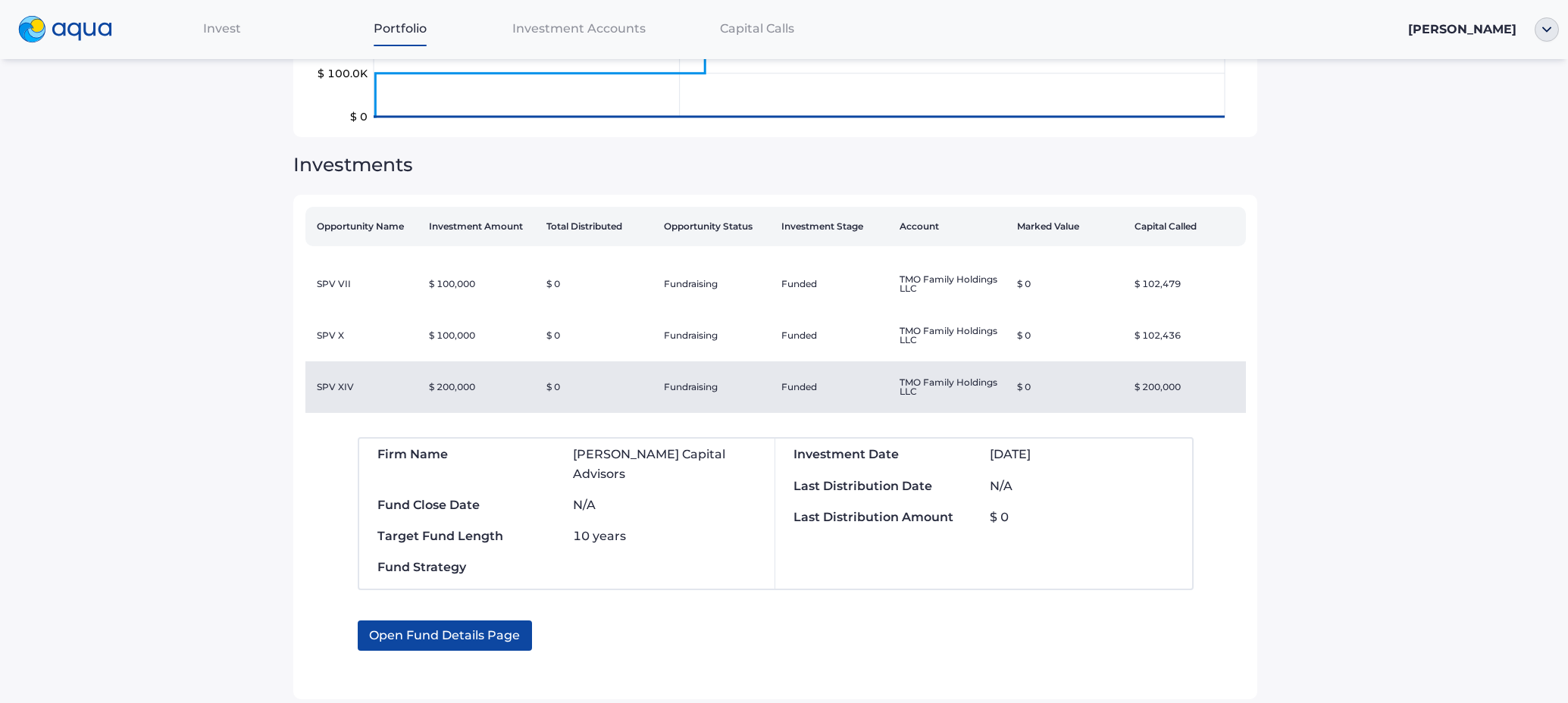
scroll to position [263, 0]
drag, startPoint x: 1028, startPoint y: 454, endPoint x: 965, endPoint y: 450, distance: 63.1
click at [965, 450] on div "Investment Date [DATE]" at bounding box center [983, 454] width 416 height 19
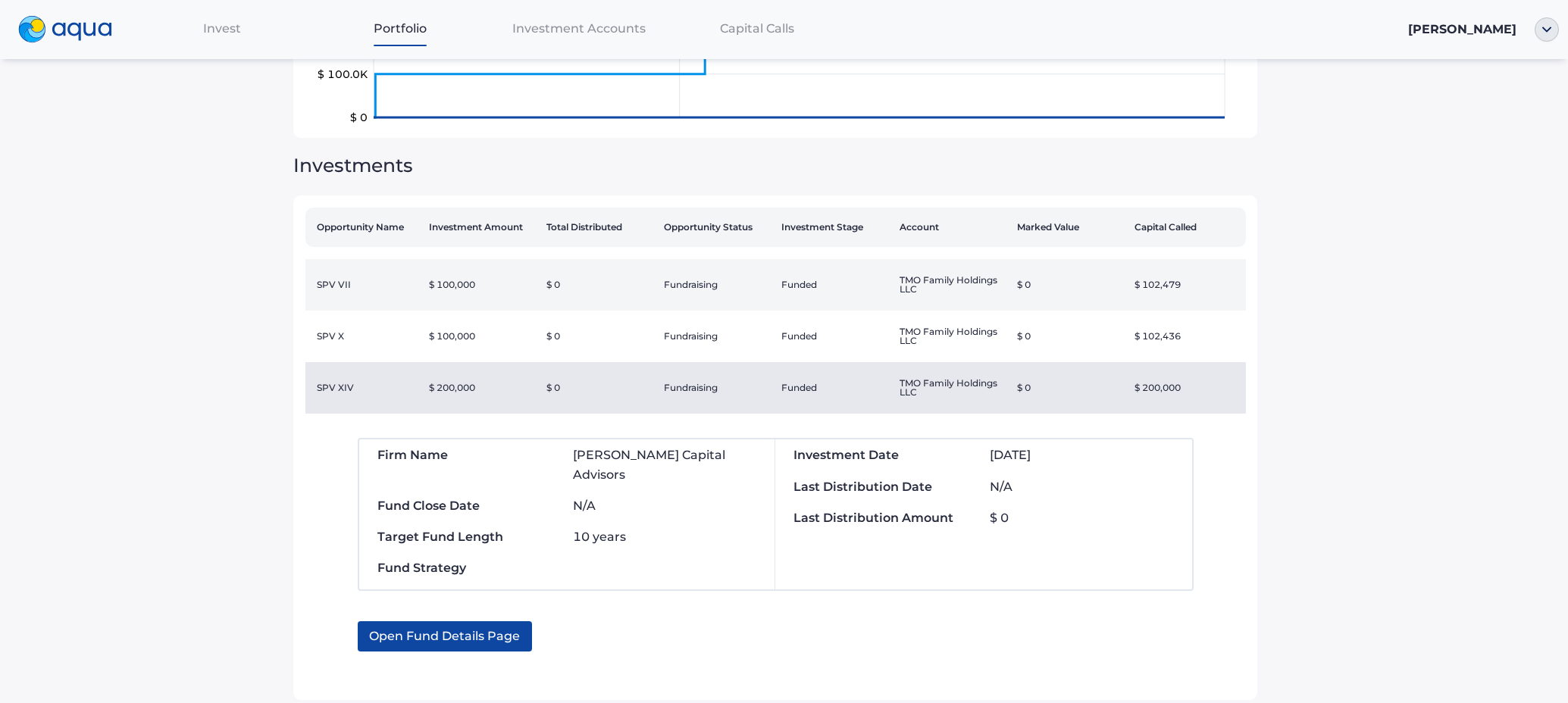
click at [479, 285] on td "$ 100,000" at bounding box center [482, 284] width 117 height 52
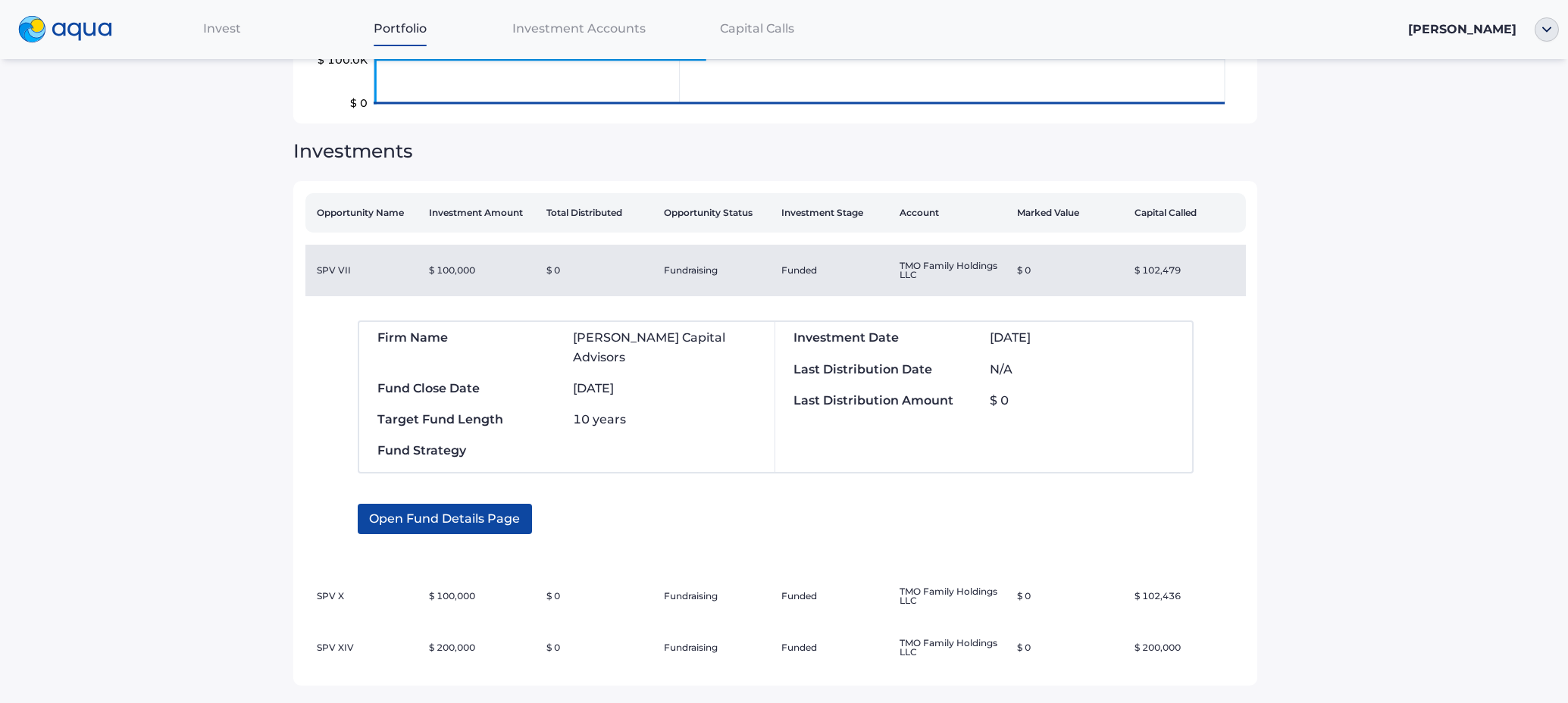
scroll to position [277, 0]
click at [573, 214] on th "Total Distributed" at bounding box center [599, 213] width 117 height 39
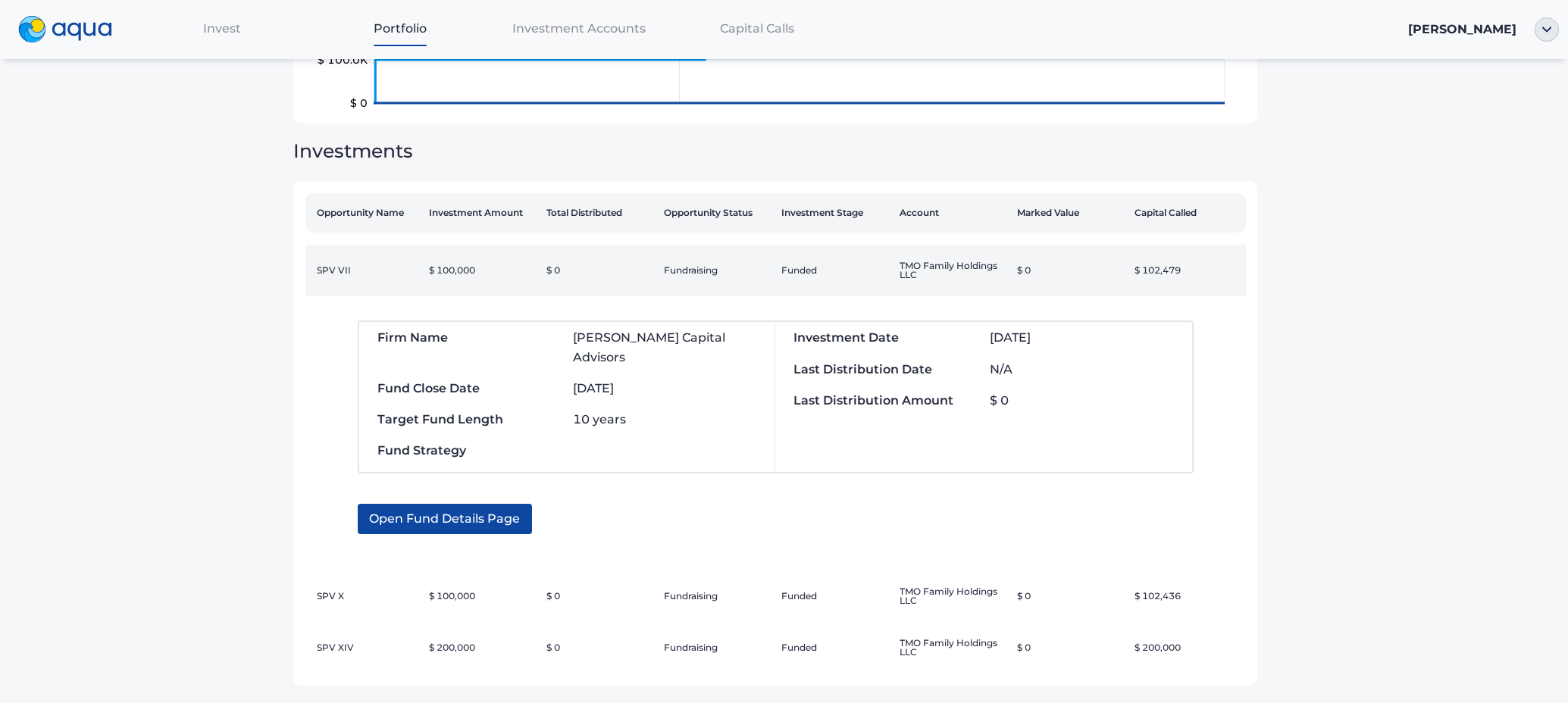
click at [821, 255] on td "Funded" at bounding box center [834, 270] width 117 height 52
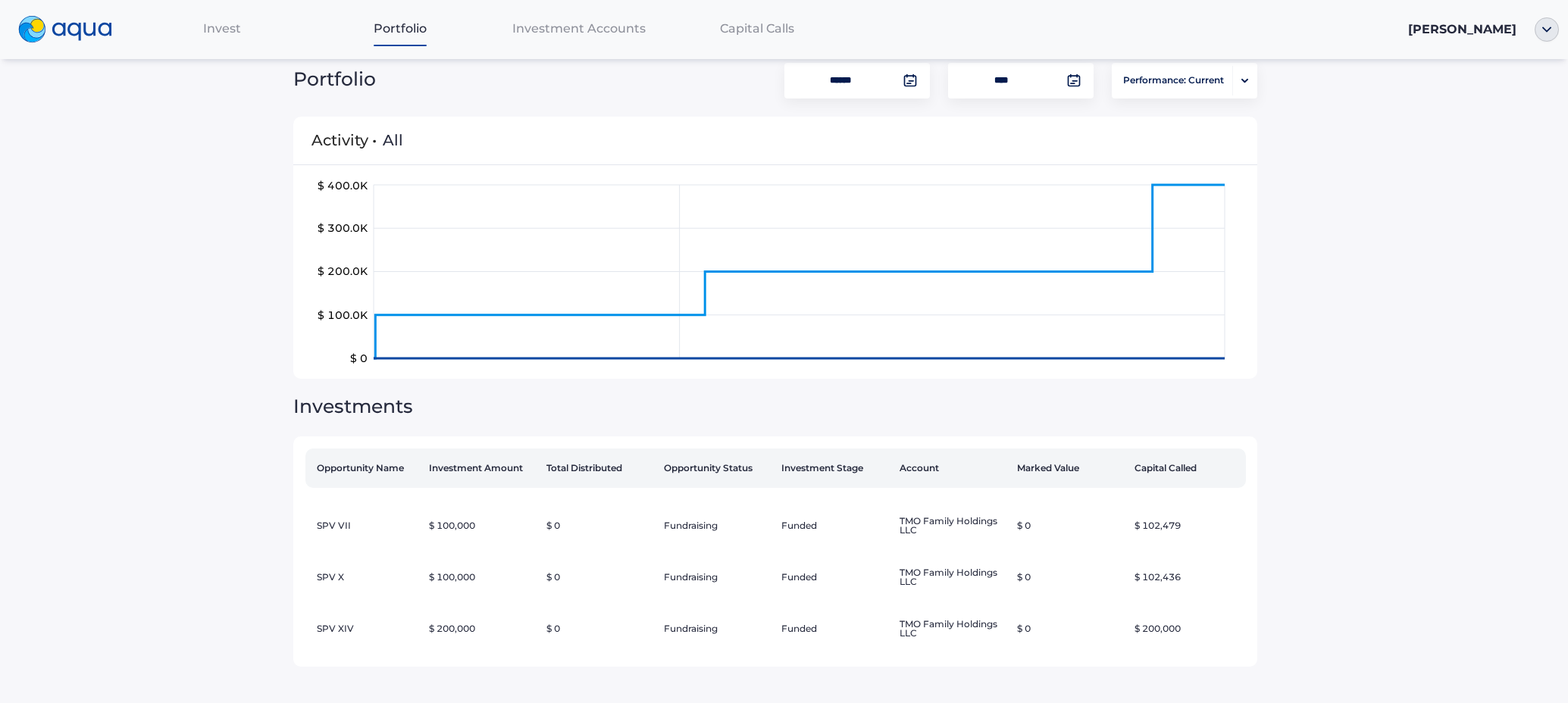
scroll to position [23, 0]
